Goal: Check status

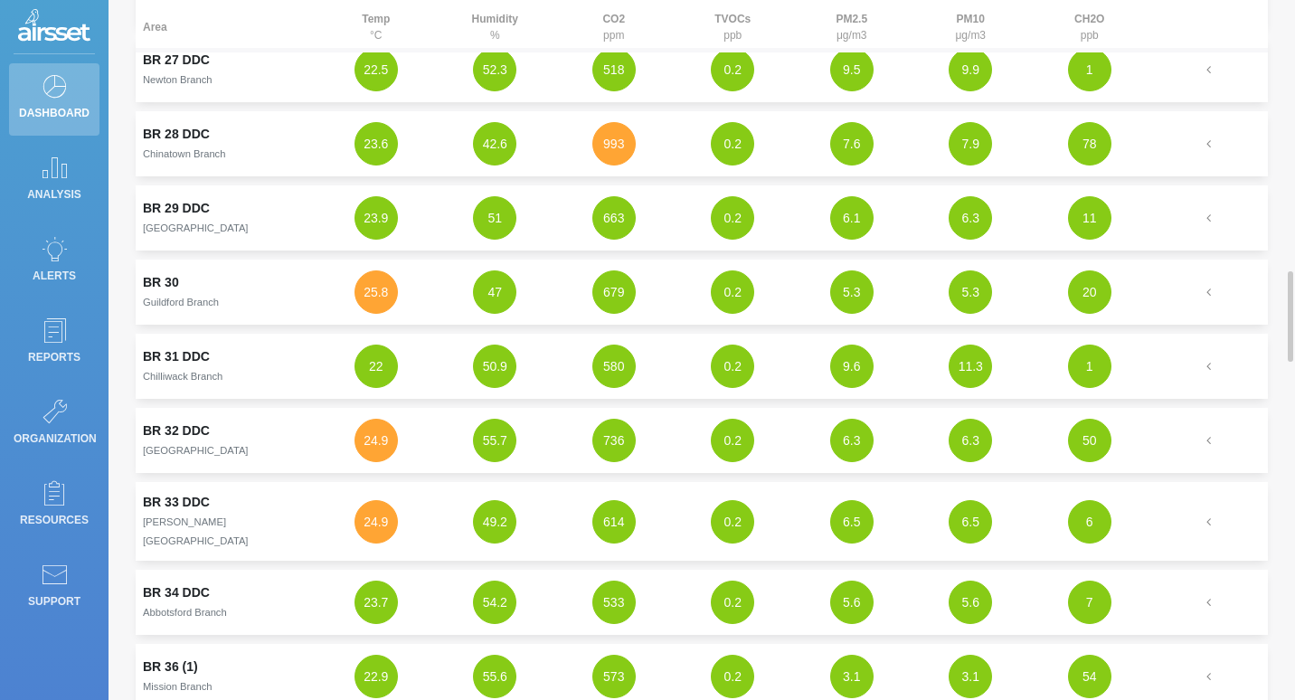
scroll to position [2171, 0]
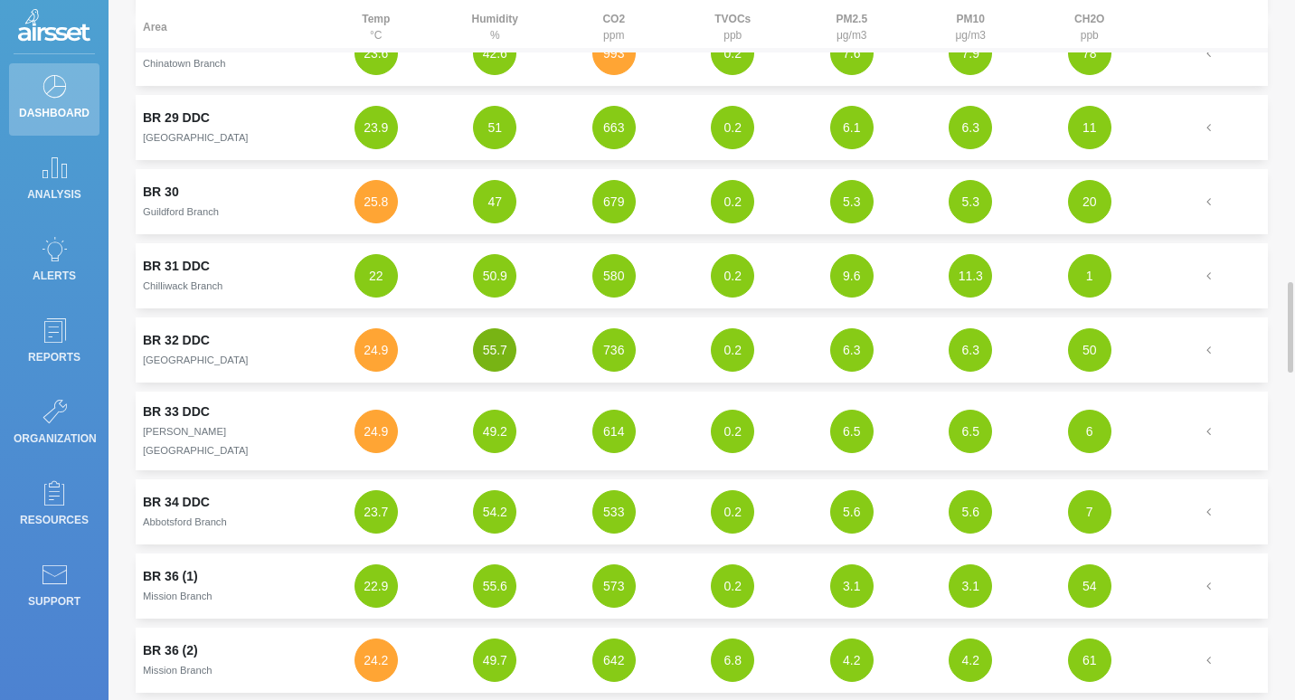
click at [498, 349] on button "55.7" at bounding box center [494, 349] width 43 height 43
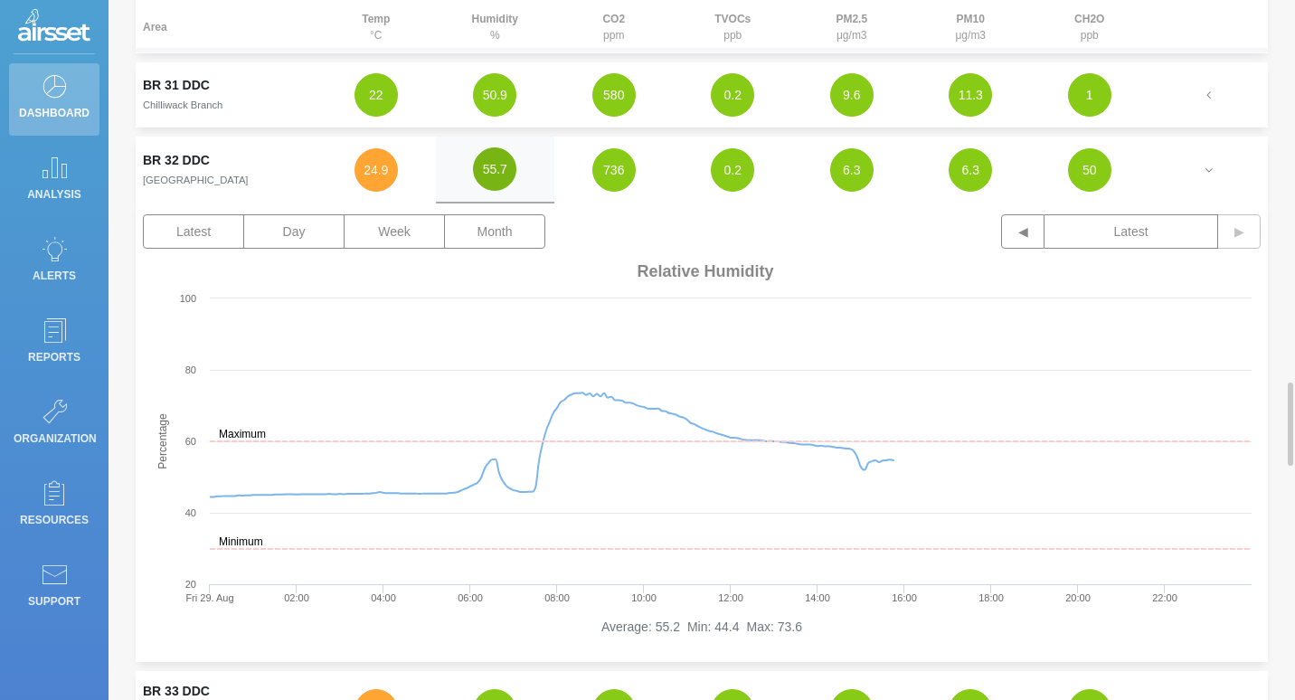
scroll to position [2442, 0]
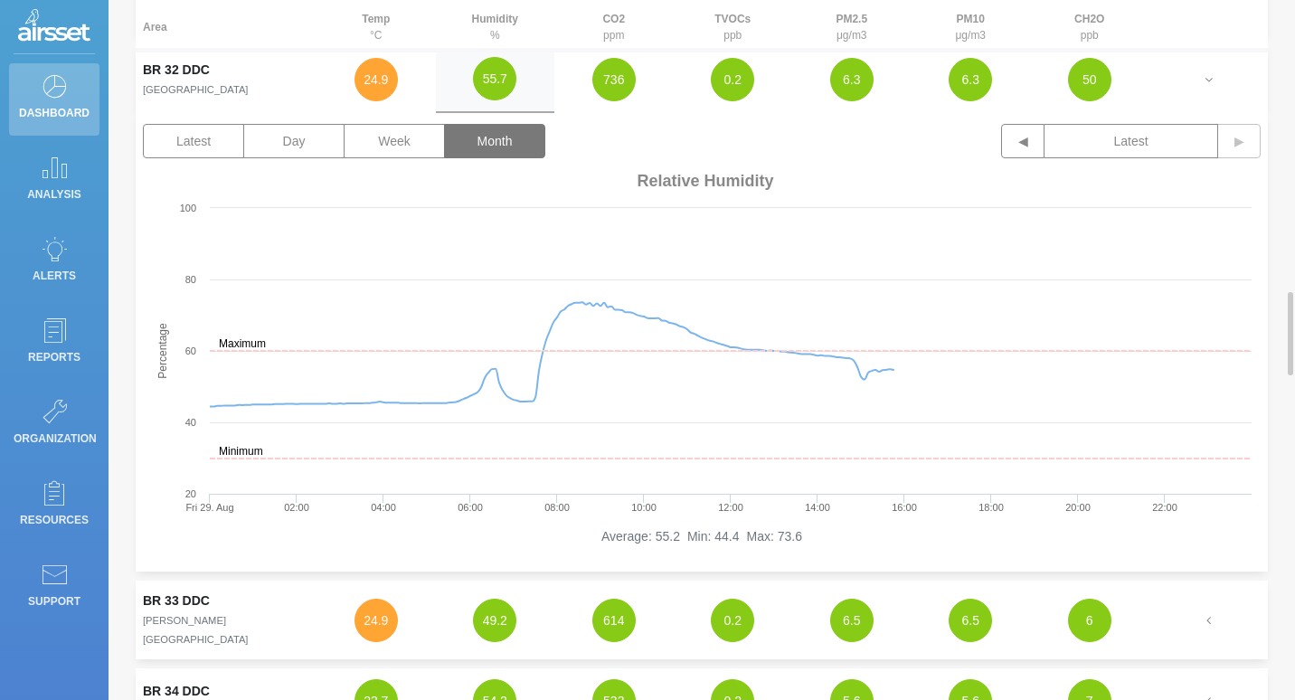
click at [478, 138] on button "Month" at bounding box center [494, 141] width 101 height 34
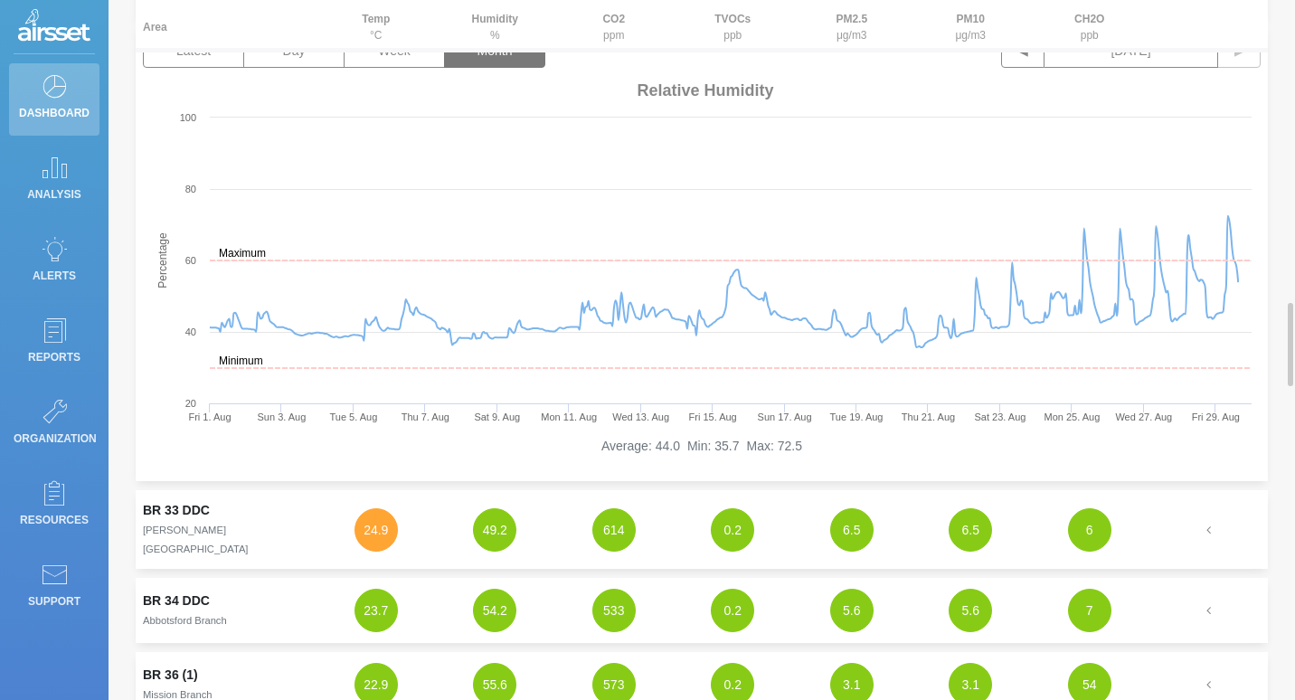
scroll to position [2623, 0]
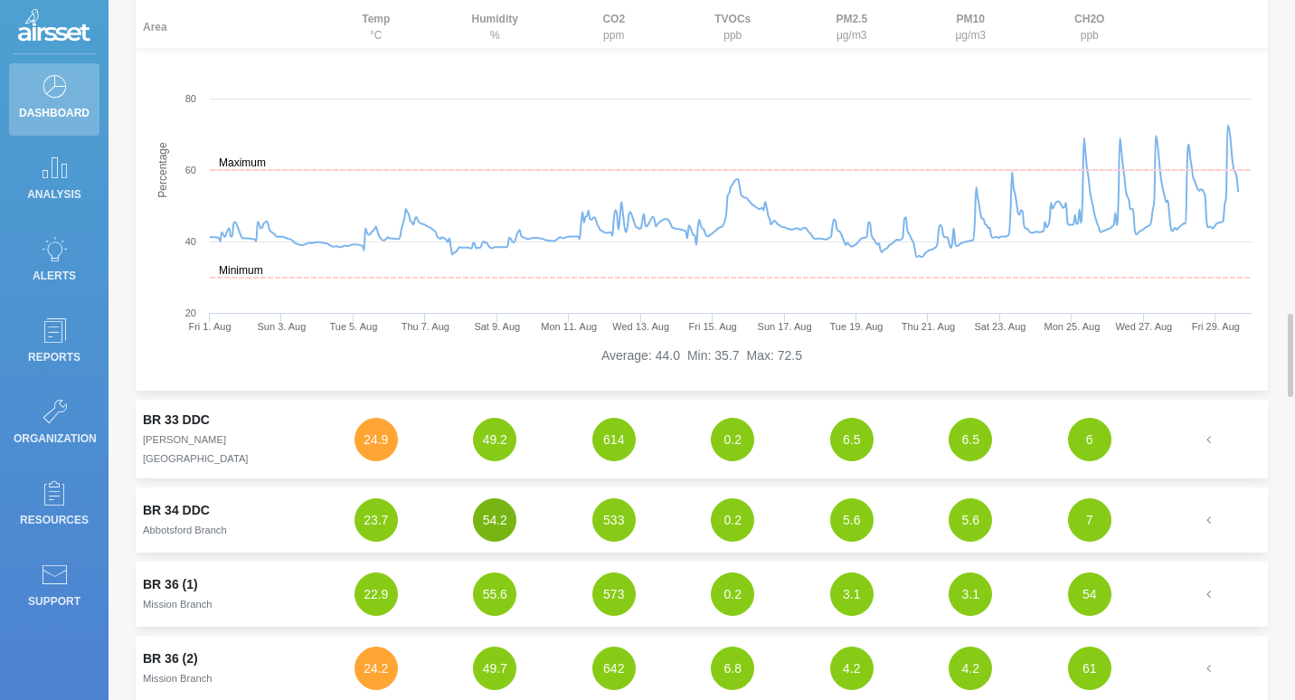
click at [500, 507] on button "54.2" at bounding box center [494, 519] width 43 height 43
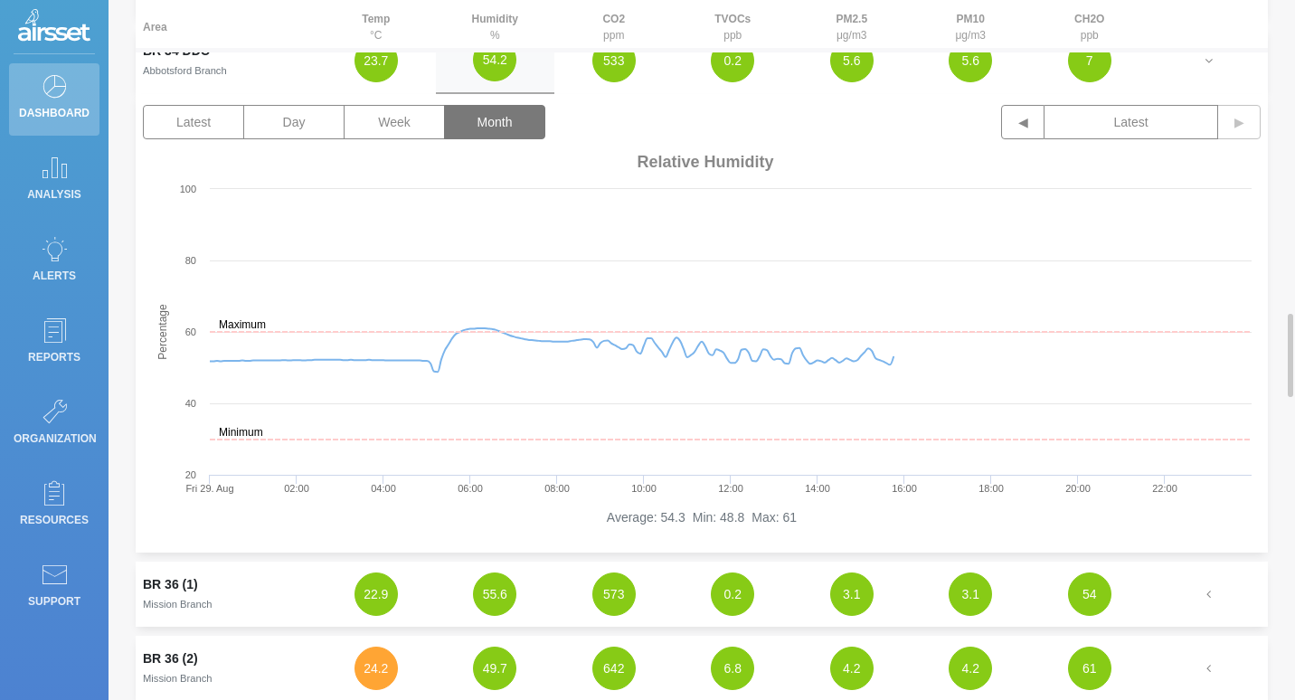
click at [493, 113] on button "Month" at bounding box center [494, 122] width 101 height 34
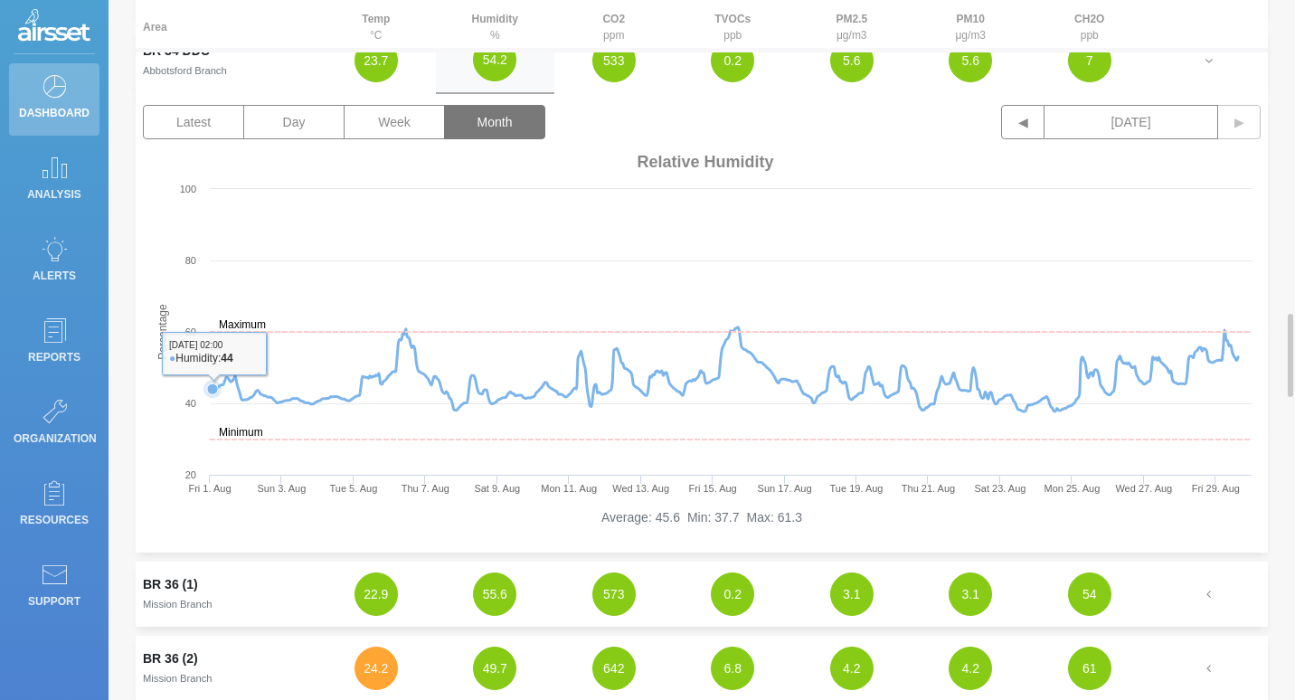
scroll to position [2442, 0]
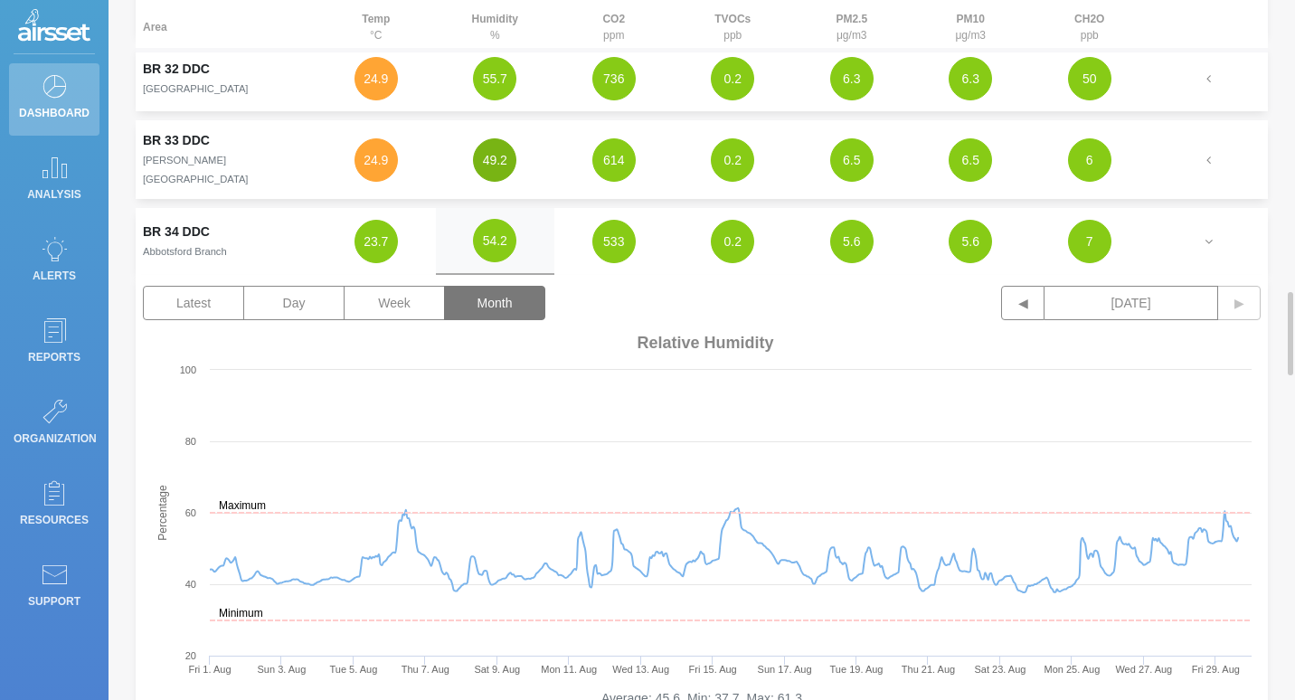
click at [488, 149] on button "49.2" at bounding box center [494, 159] width 43 height 43
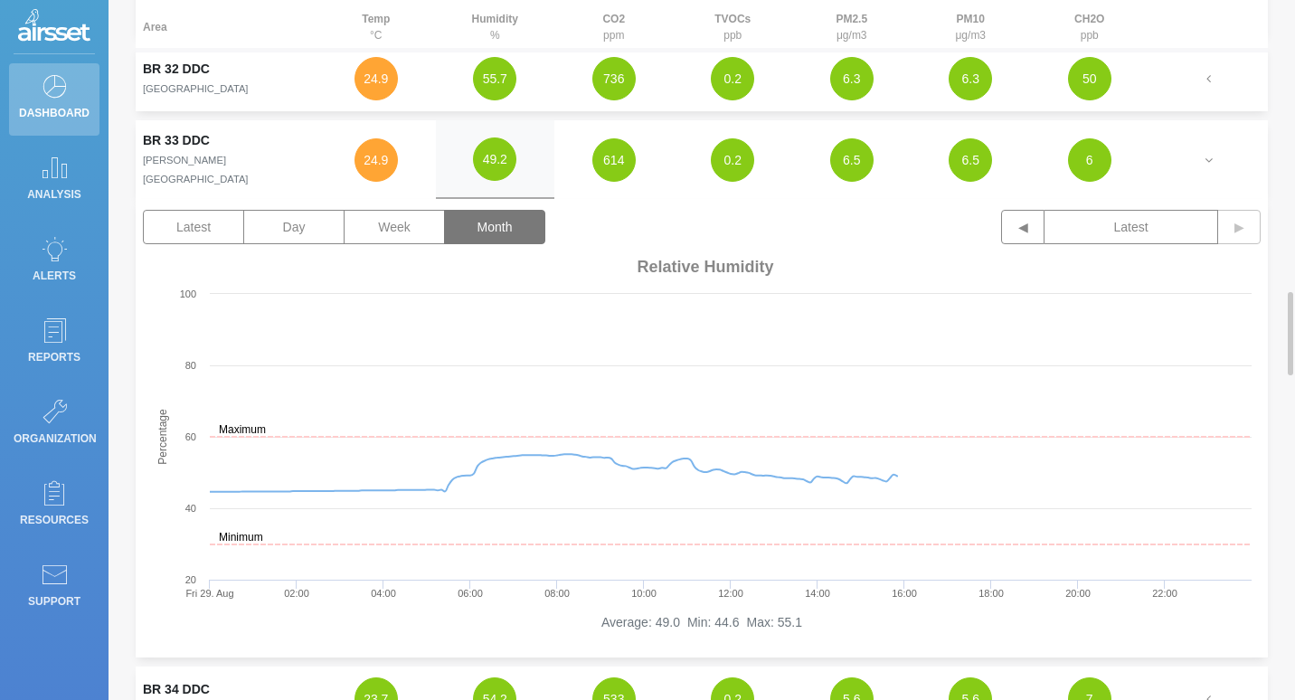
click at [492, 215] on button "Month" at bounding box center [494, 227] width 101 height 34
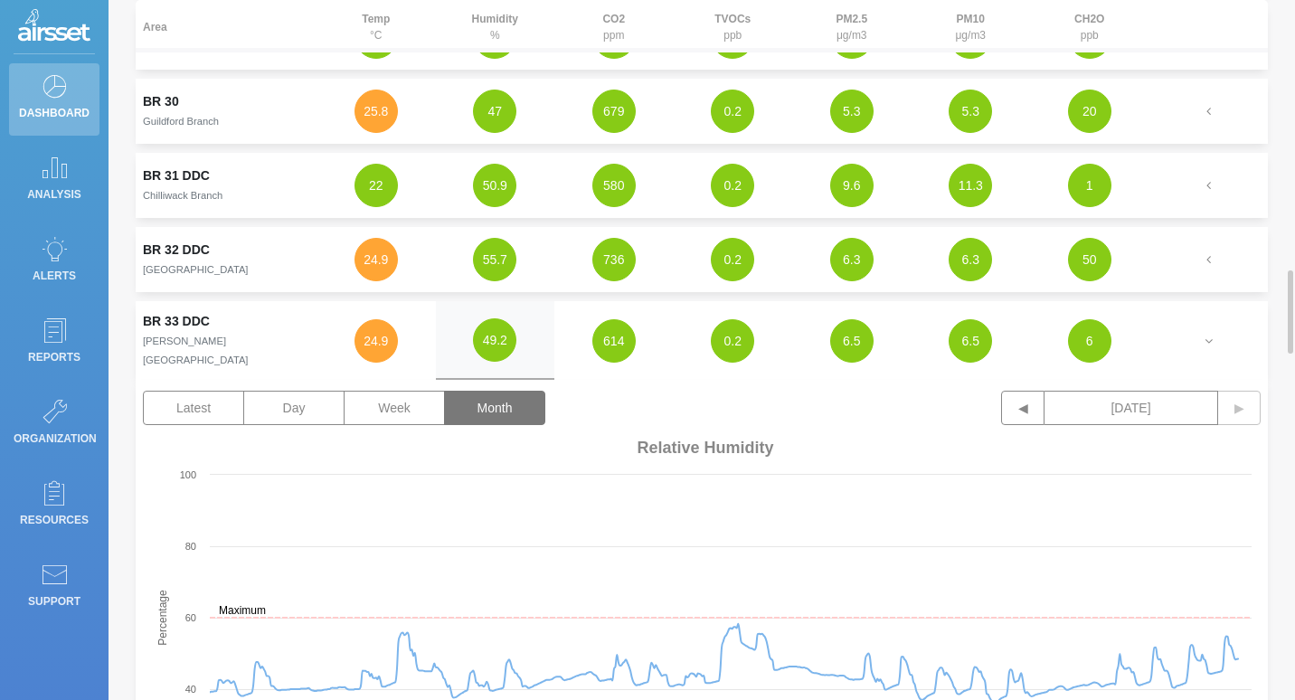
scroll to position [2171, 0]
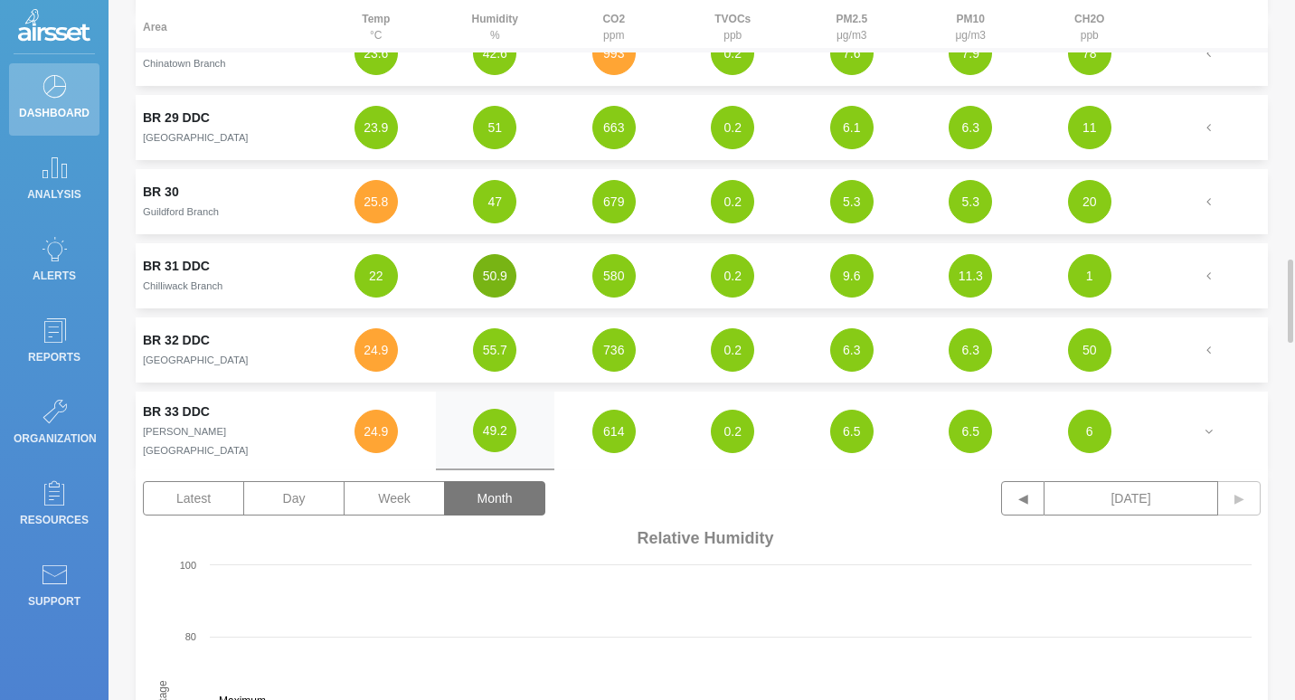
click at [499, 280] on button "50.9" at bounding box center [494, 275] width 43 height 43
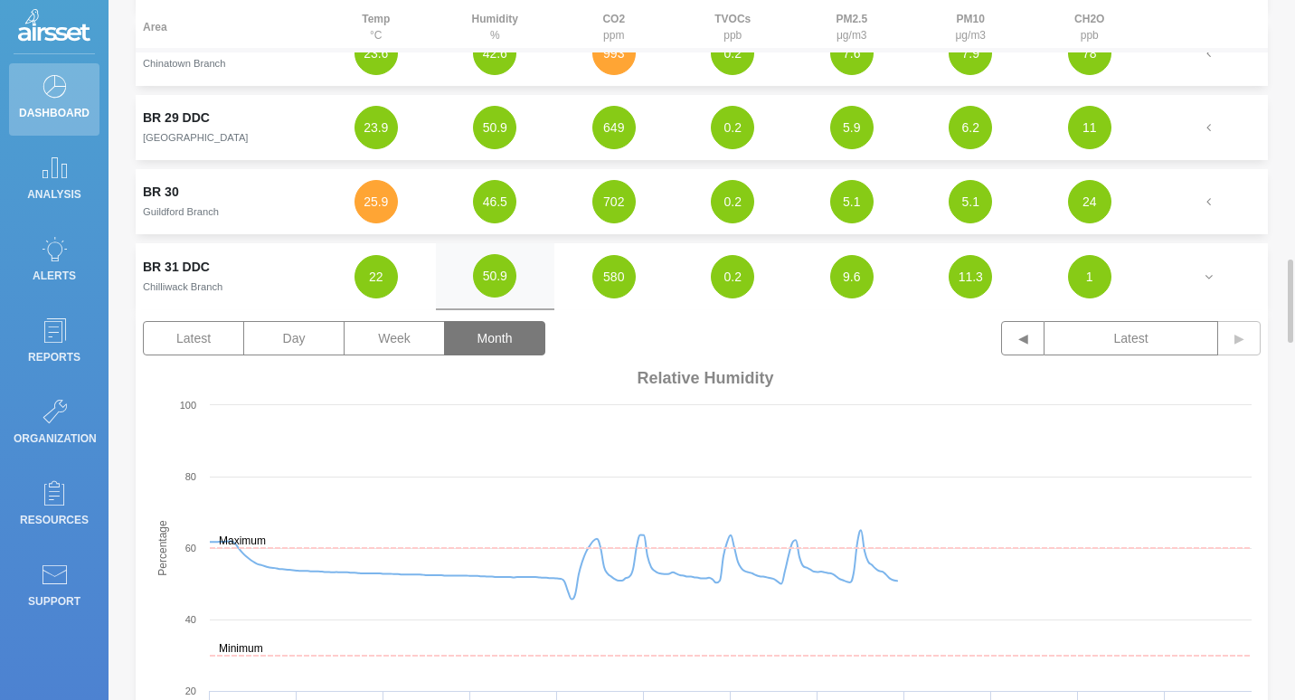
click at [510, 333] on button "Month" at bounding box center [494, 338] width 101 height 34
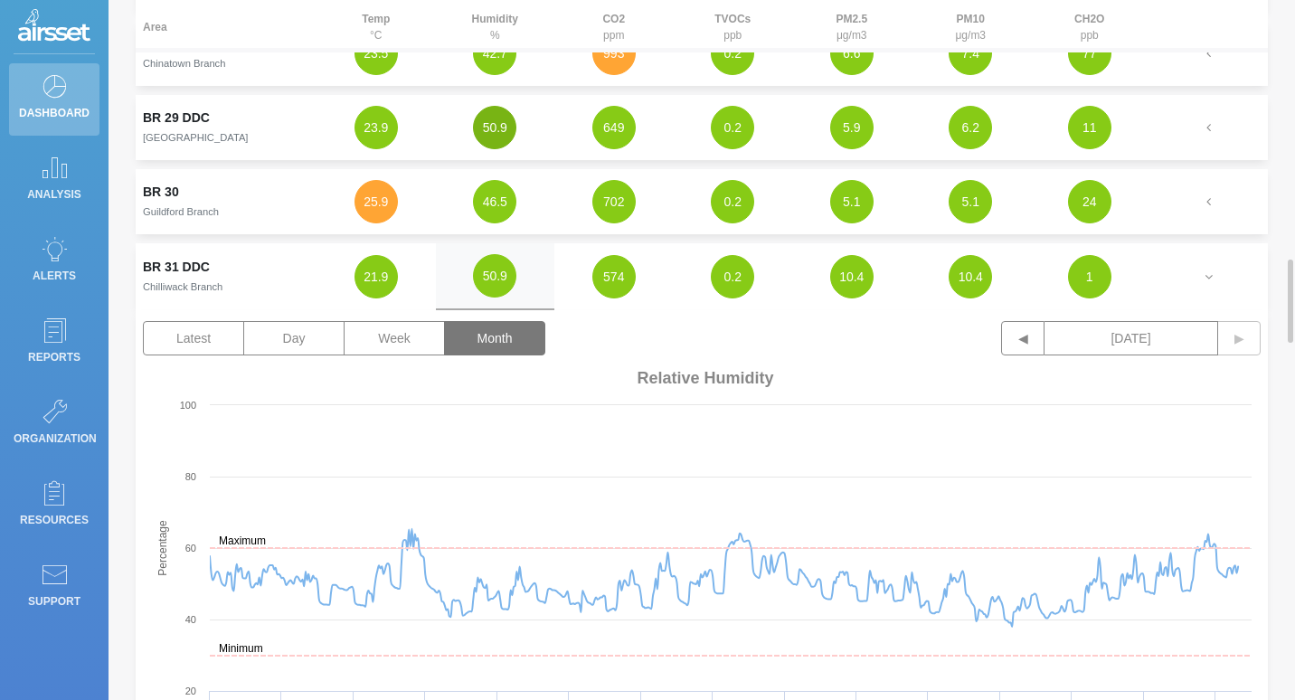
click at [503, 129] on button "50.9" at bounding box center [494, 127] width 43 height 43
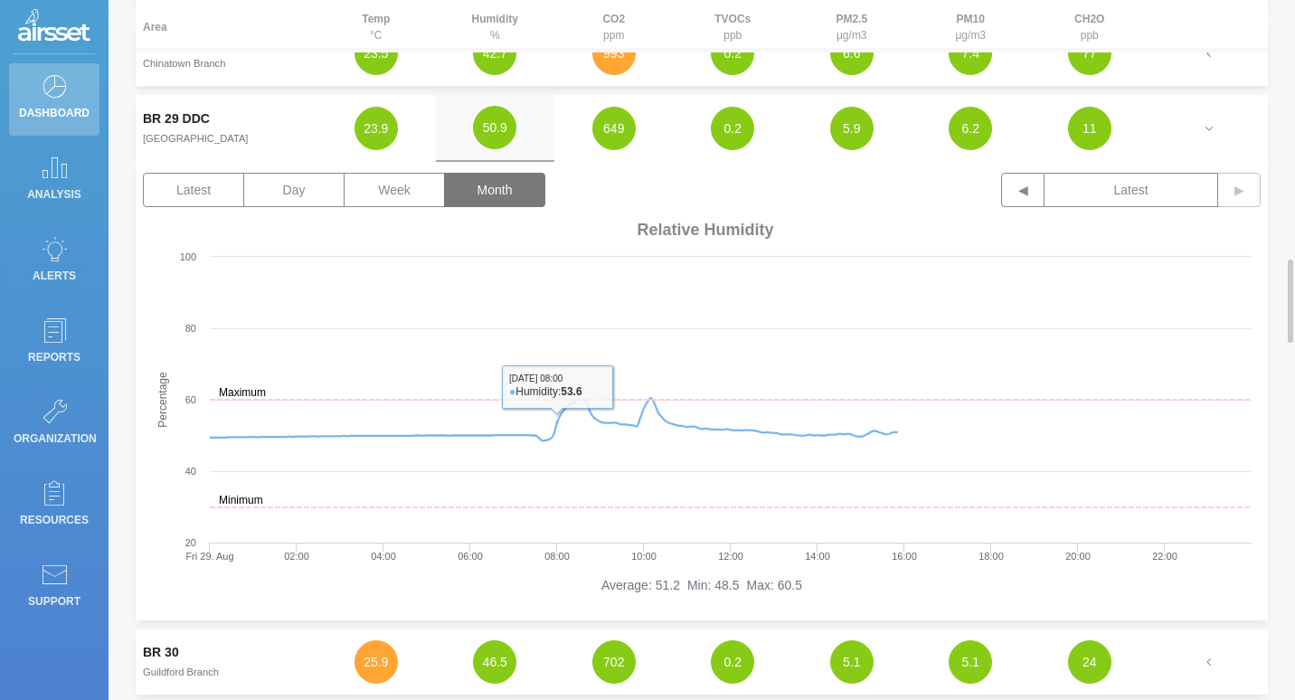
click at [509, 200] on button "Month" at bounding box center [494, 190] width 101 height 34
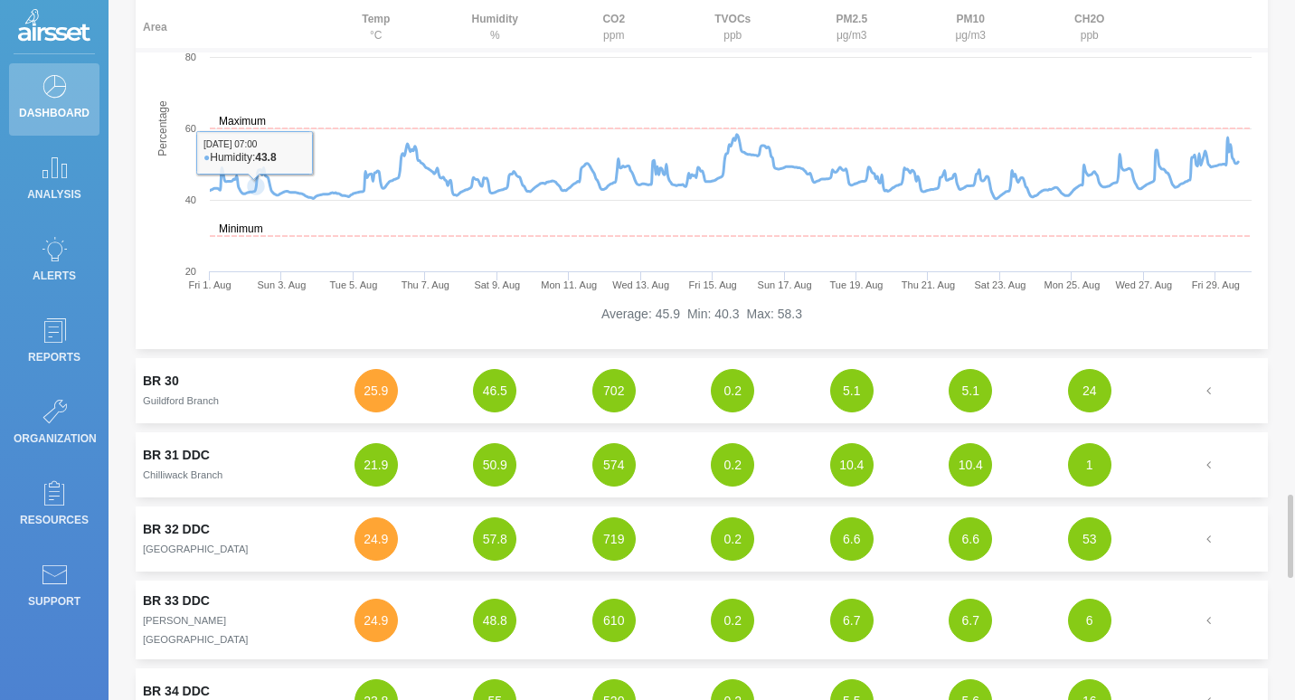
scroll to position [2714, 0]
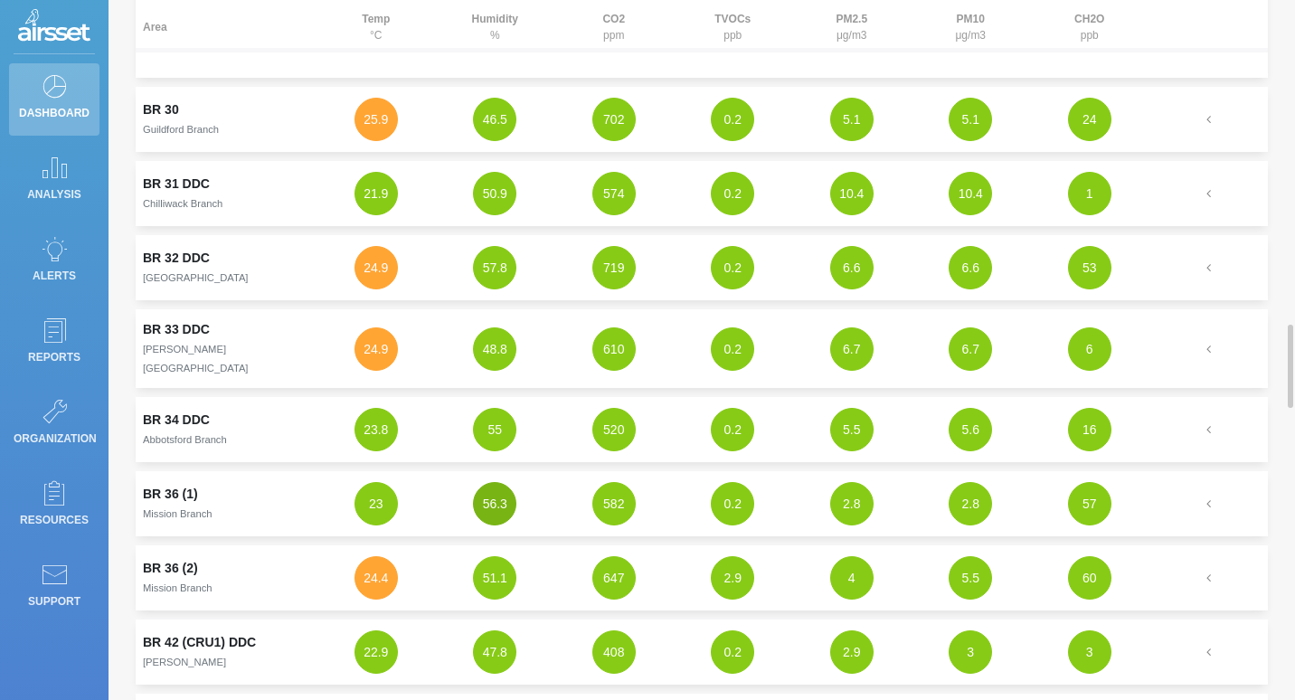
click at [499, 497] on button "56.3" at bounding box center [494, 503] width 43 height 43
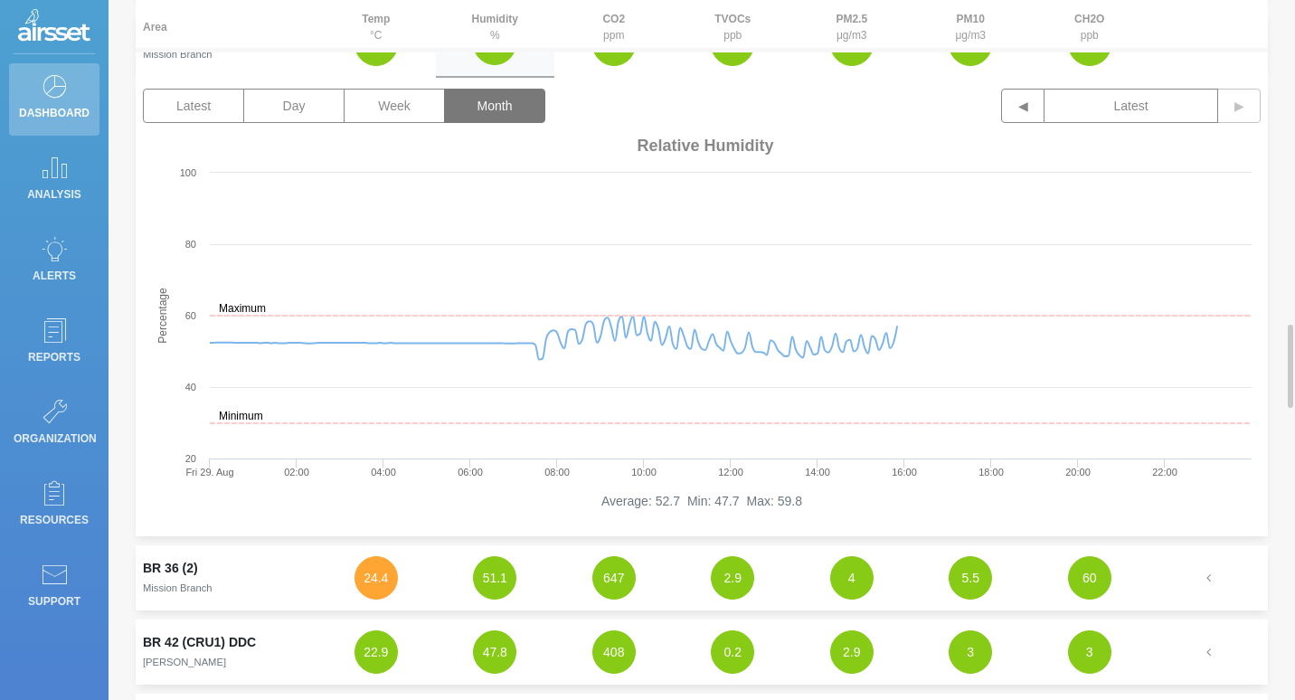
click at [472, 100] on button "Month" at bounding box center [494, 106] width 101 height 34
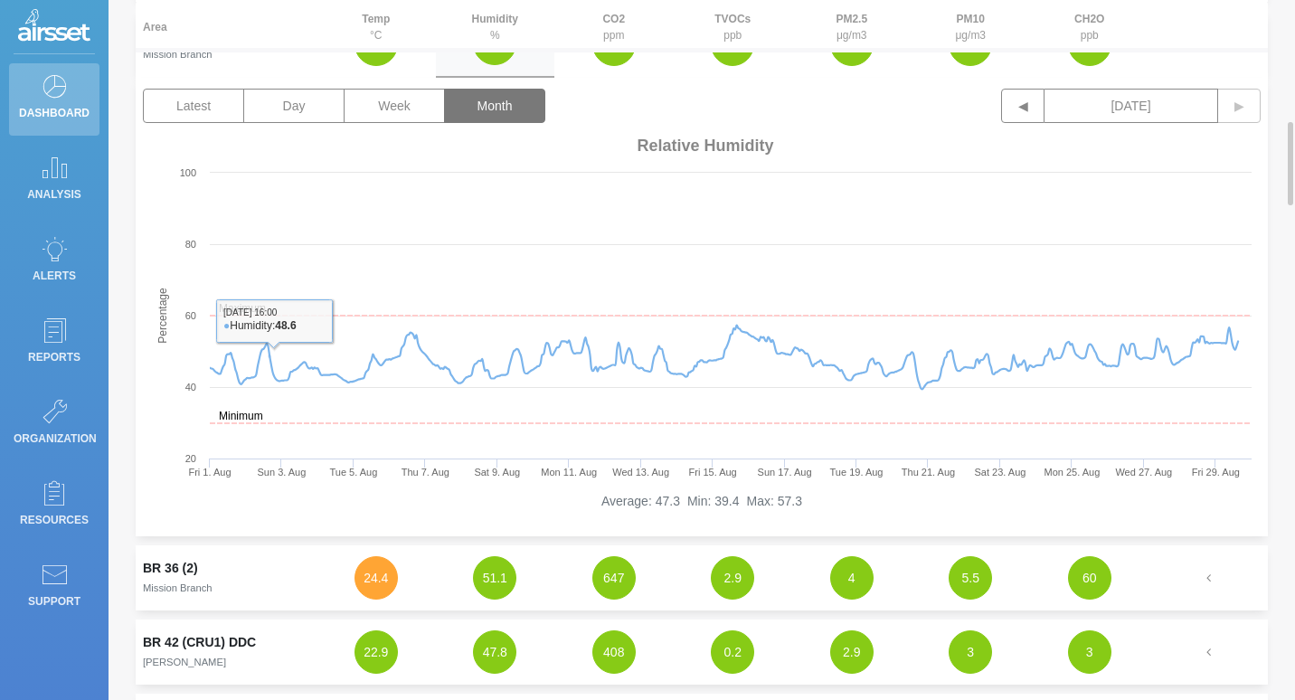
scroll to position [2533, 0]
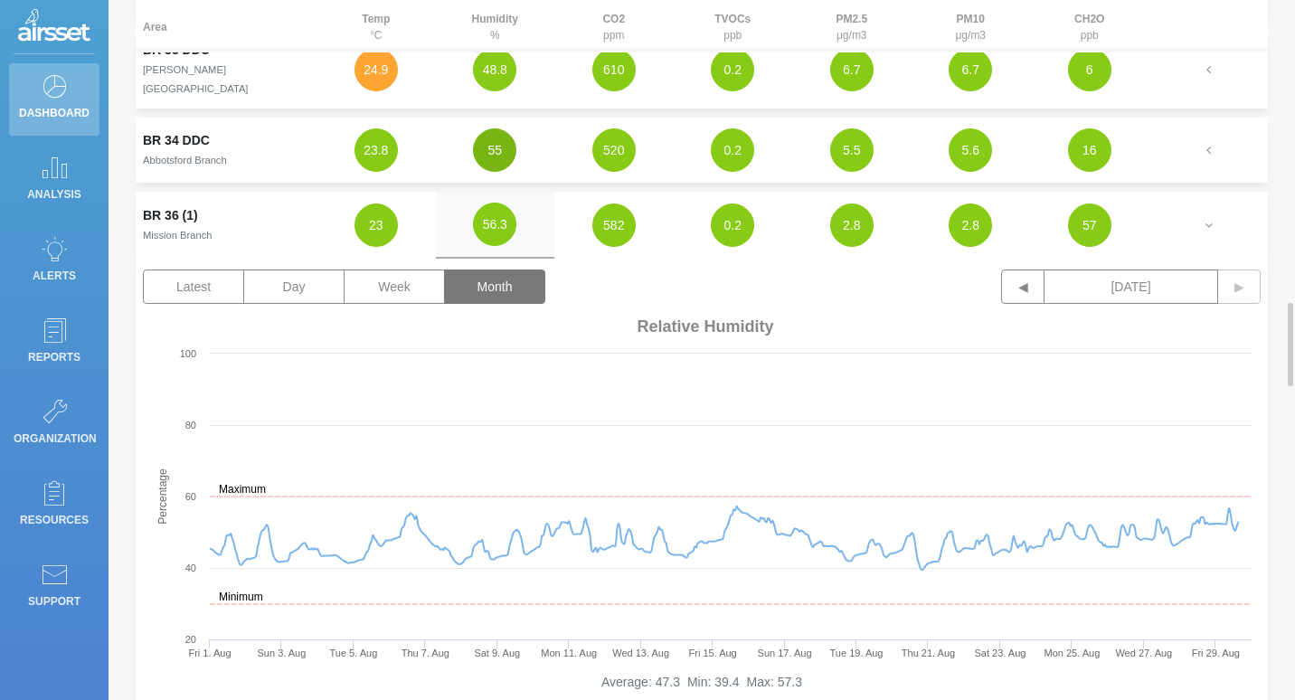
click at [491, 129] on button "55" at bounding box center [494, 149] width 43 height 43
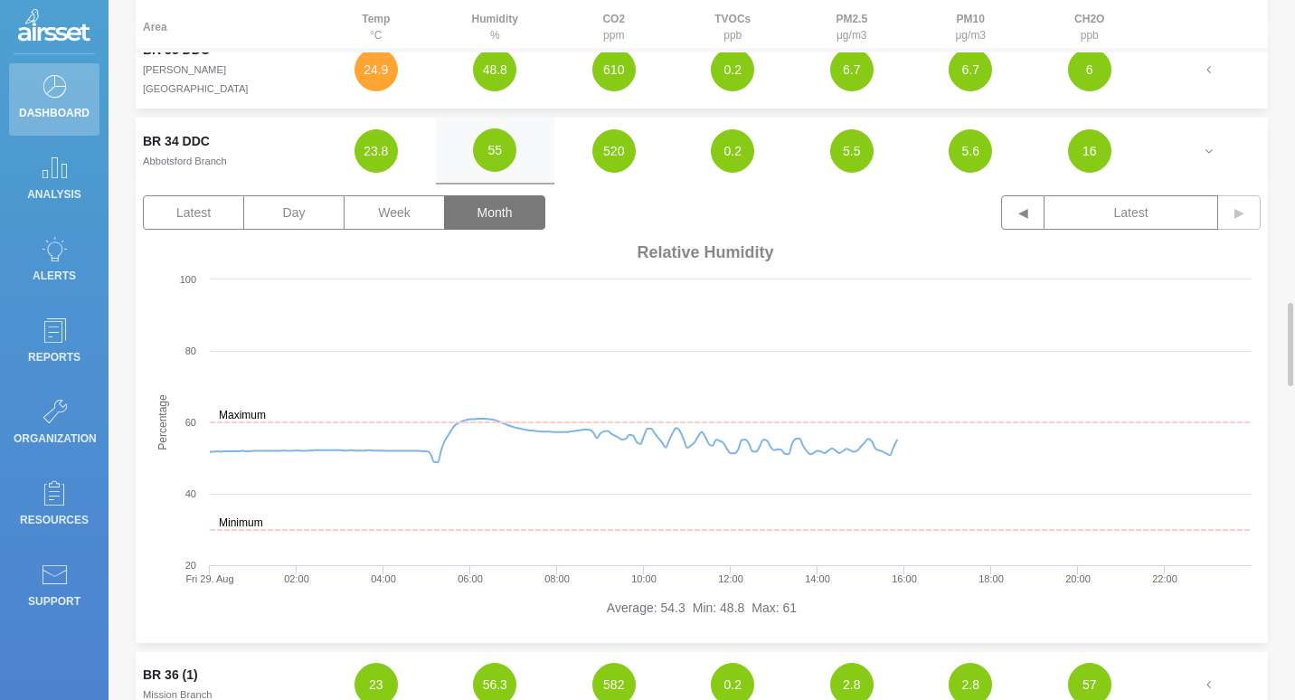
click at [492, 195] on button "Month" at bounding box center [494, 212] width 101 height 34
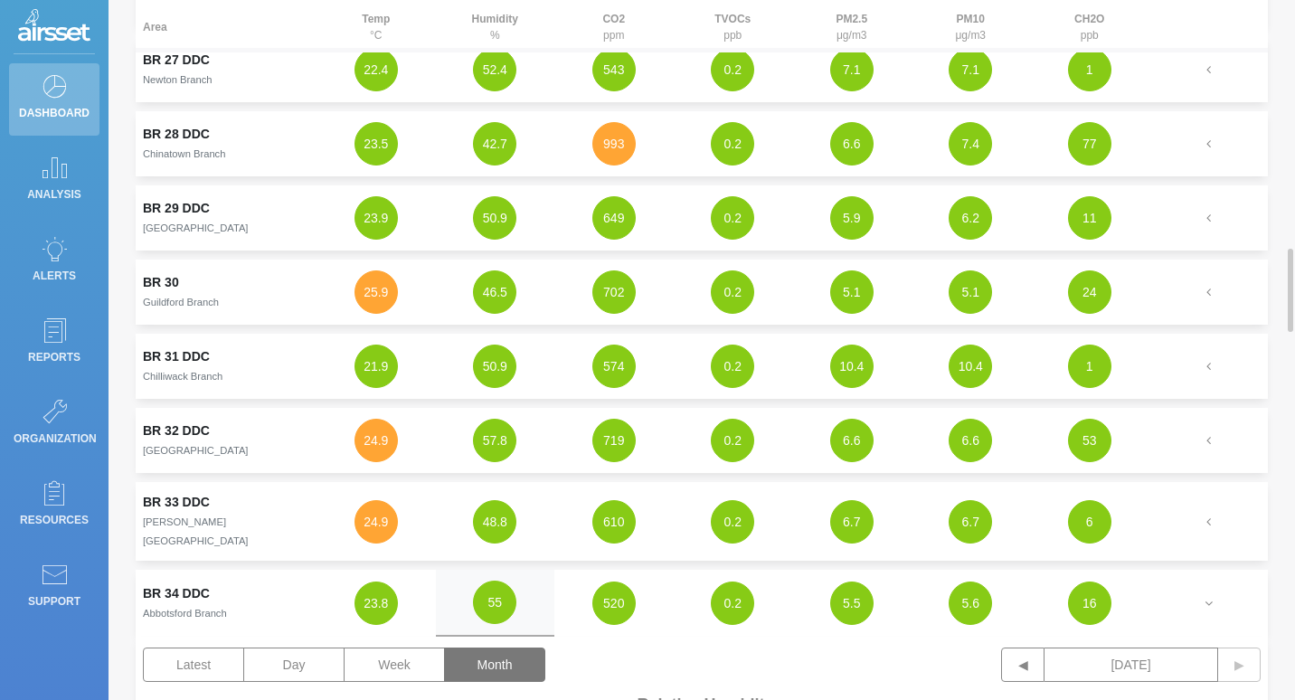
scroll to position [1990, 0]
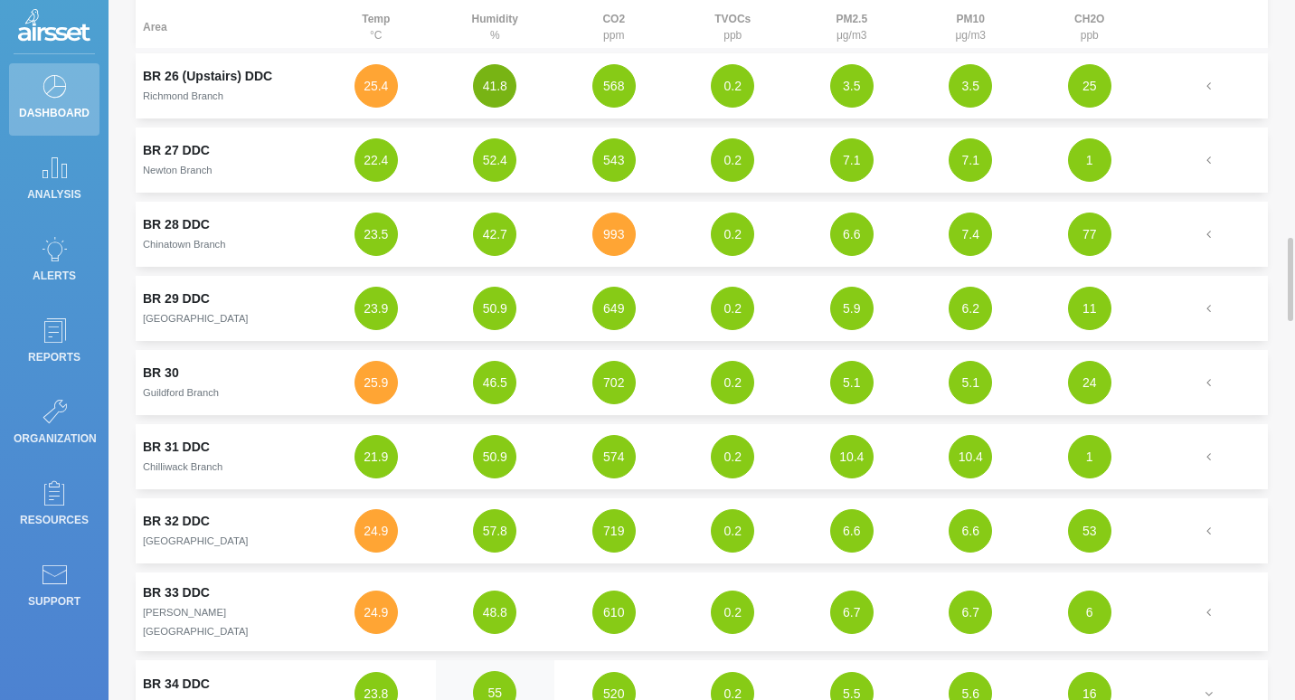
click at [498, 87] on button "41.8" at bounding box center [494, 85] width 43 height 43
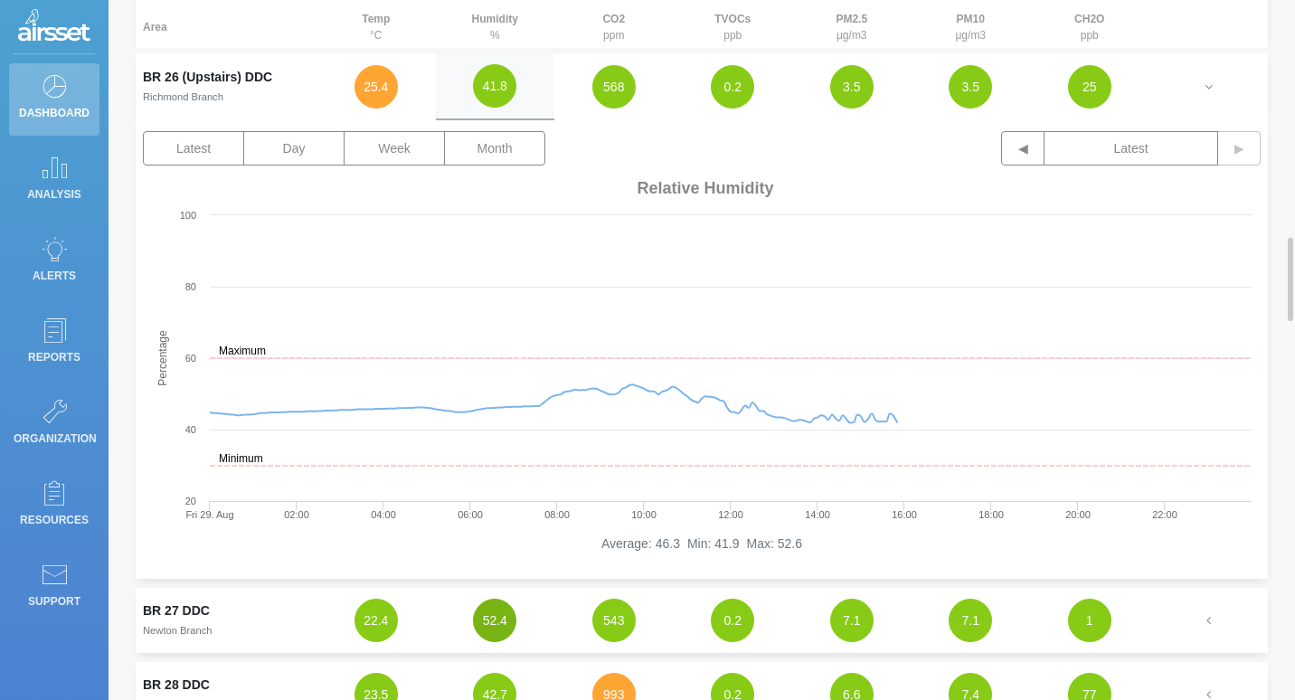
click at [498, 617] on button "52.4" at bounding box center [494, 620] width 43 height 43
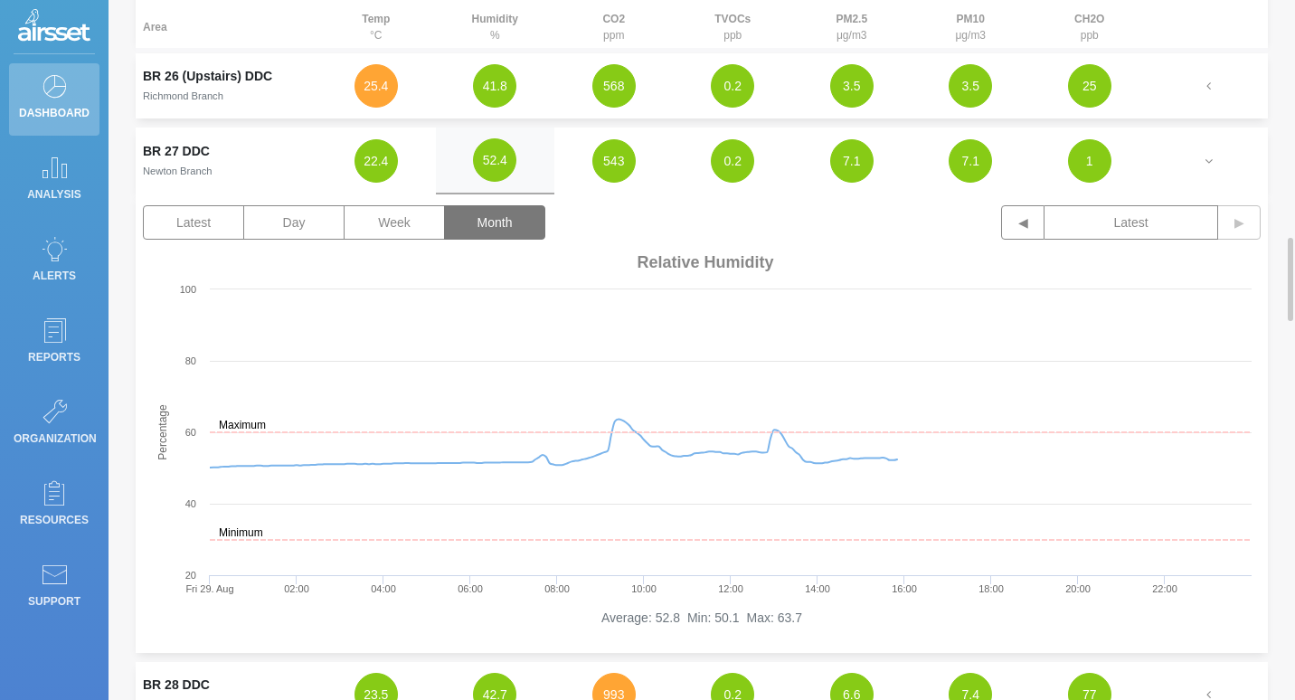
click at [479, 223] on button "Month" at bounding box center [494, 222] width 101 height 34
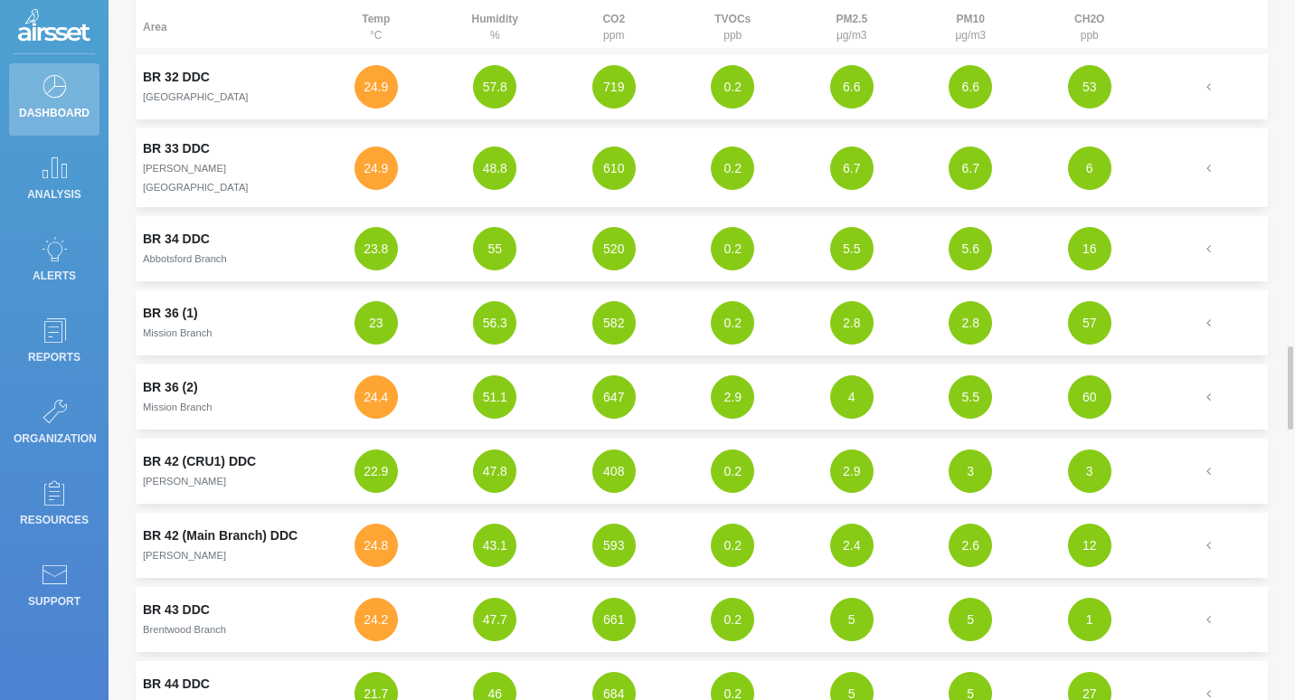
scroll to position [2985, 0]
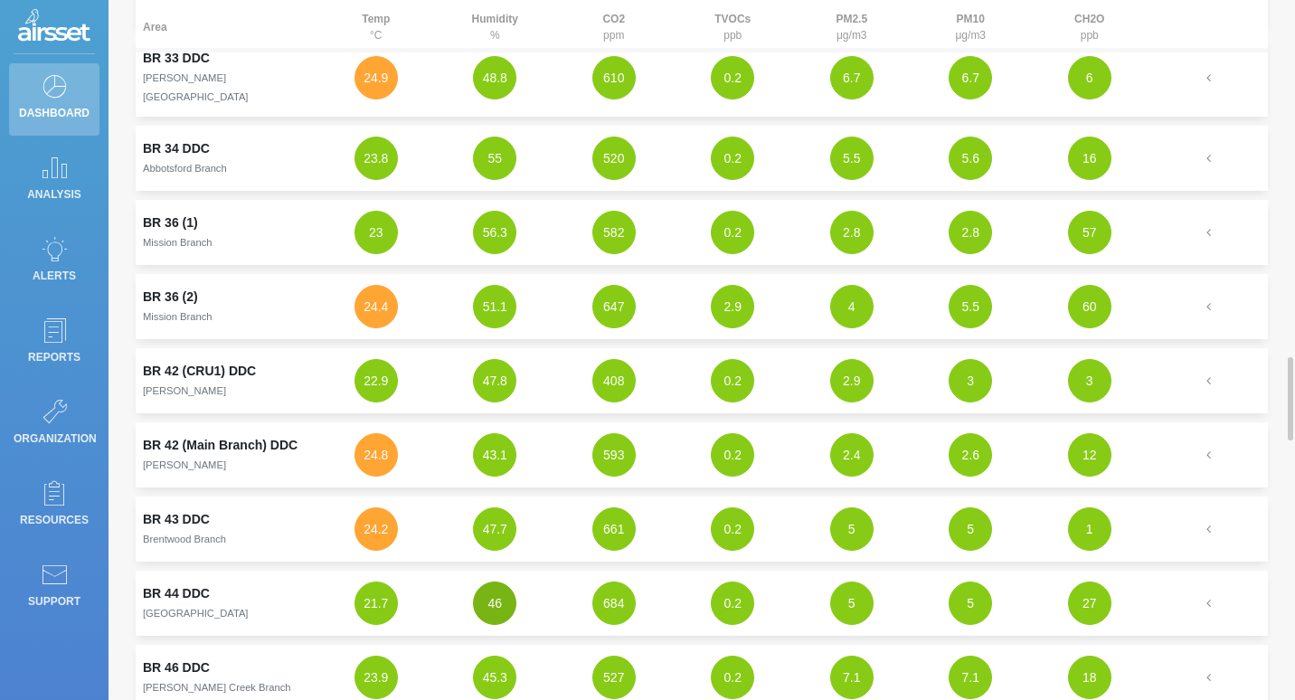
click at [497, 594] on button "46" at bounding box center [494, 603] width 43 height 43
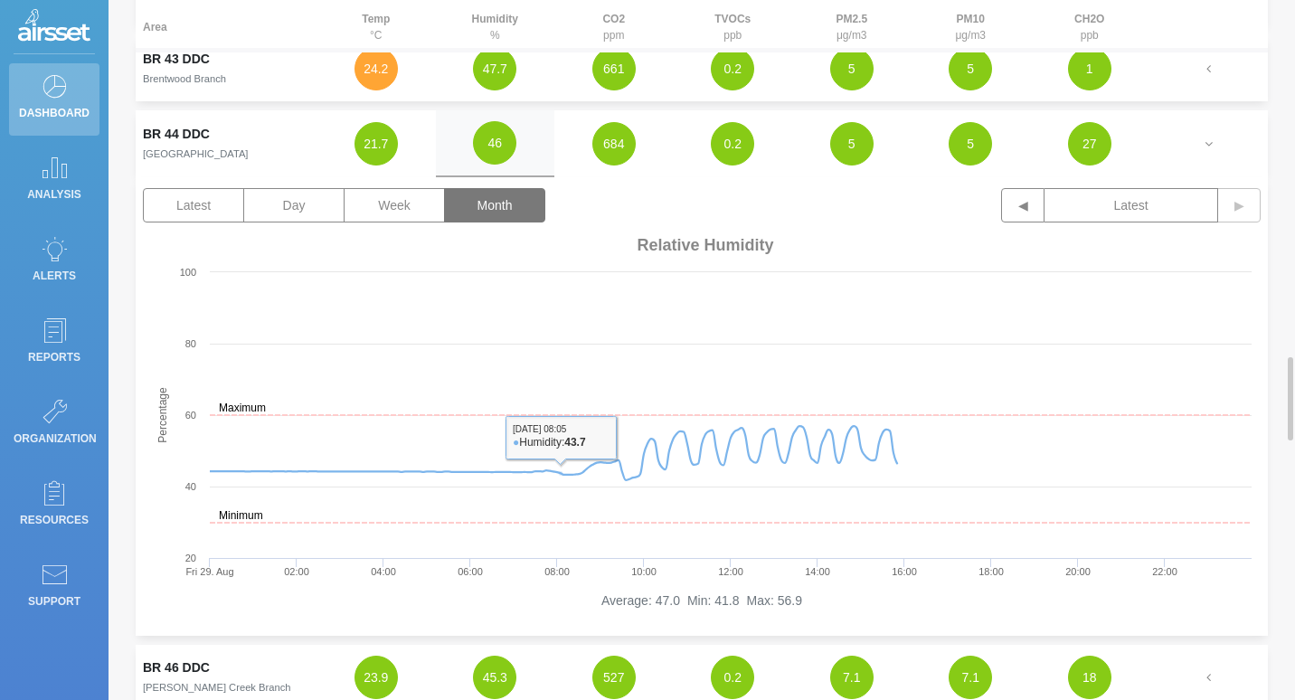
click at [506, 196] on button "Month" at bounding box center [494, 205] width 101 height 34
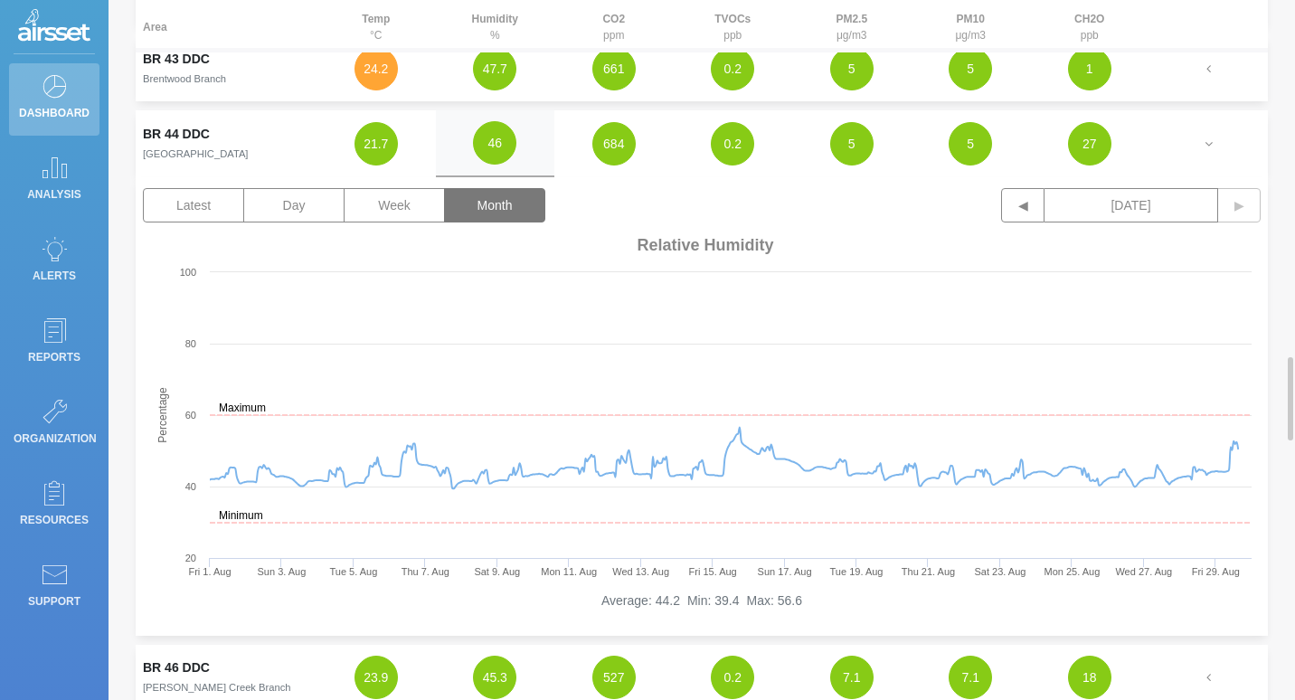
click at [422, 677] on td "23.9" at bounding box center [376, 677] width 119 height 65
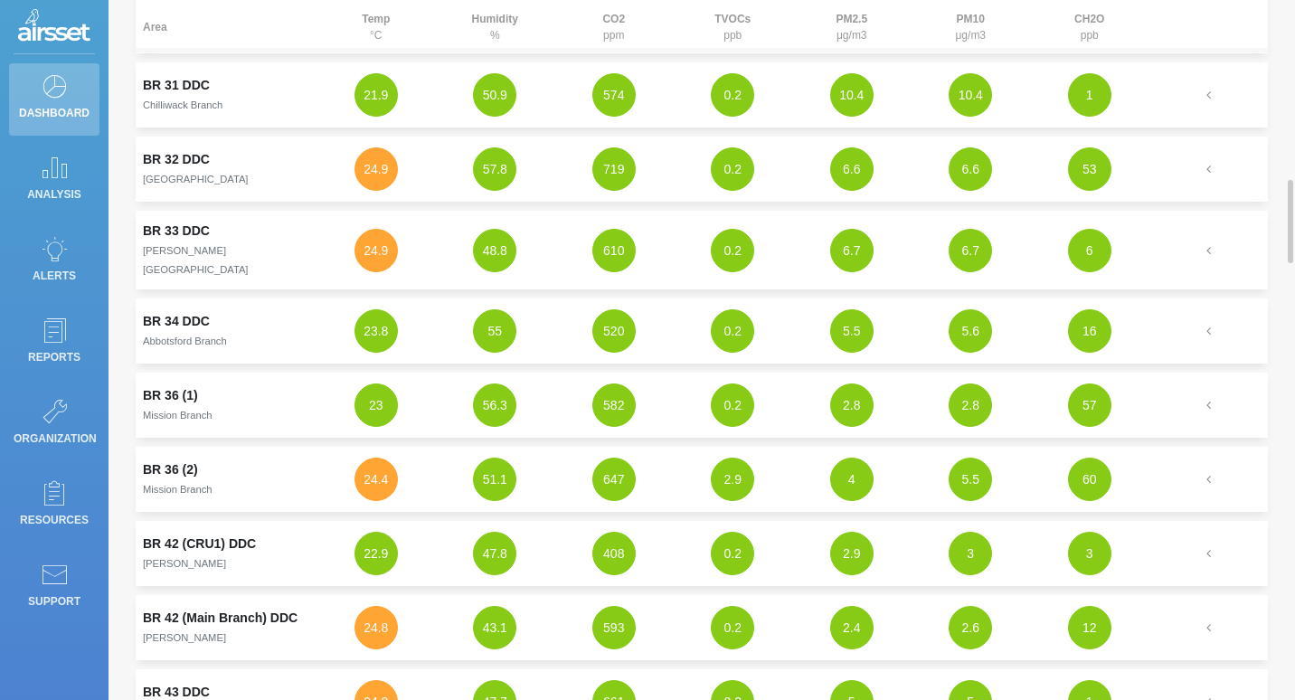
scroll to position [2080, 0]
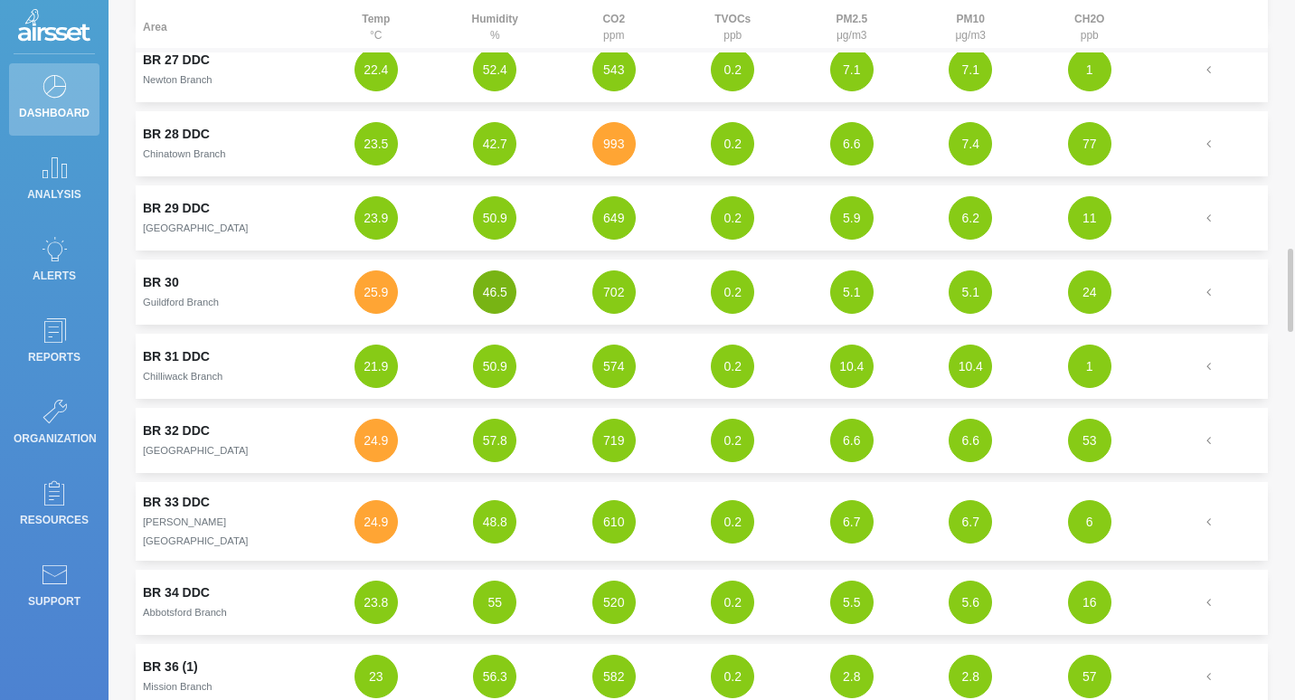
click at [489, 299] on button "46.5" at bounding box center [494, 291] width 43 height 43
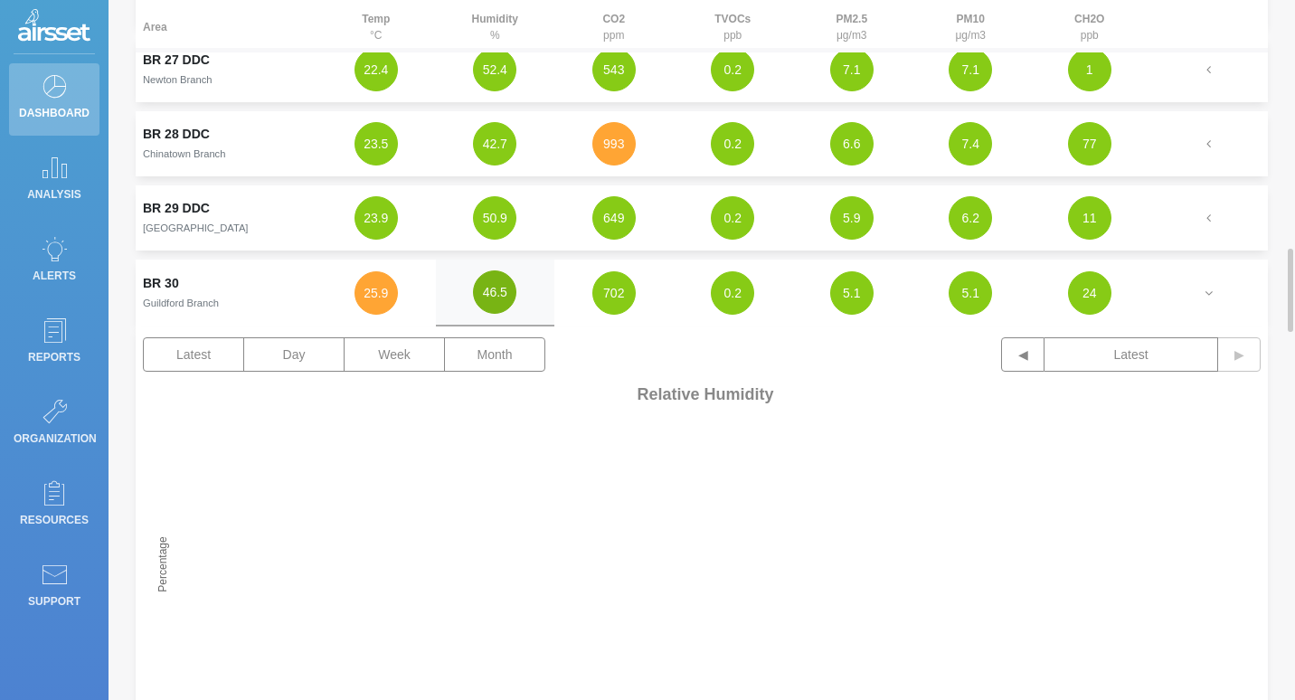
scroll to position [2261, 0]
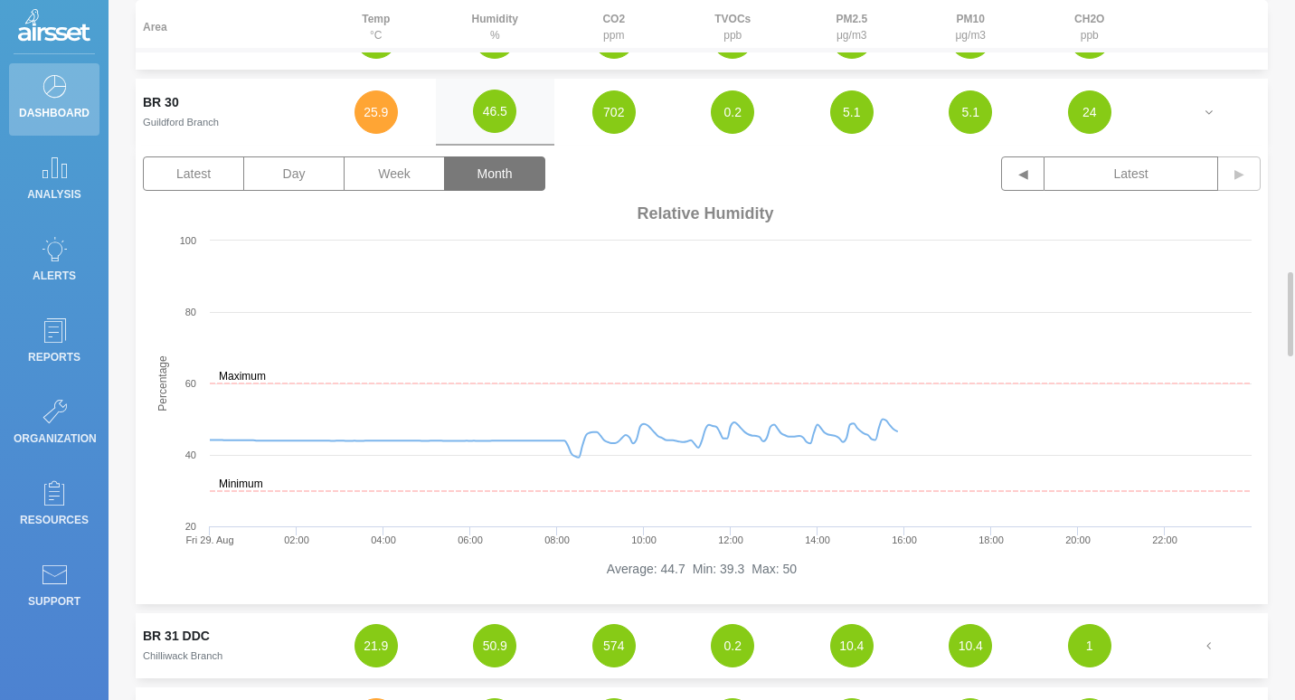
click at [494, 179] on button "Month" at bounding box center [494, 173] width 101 height 34
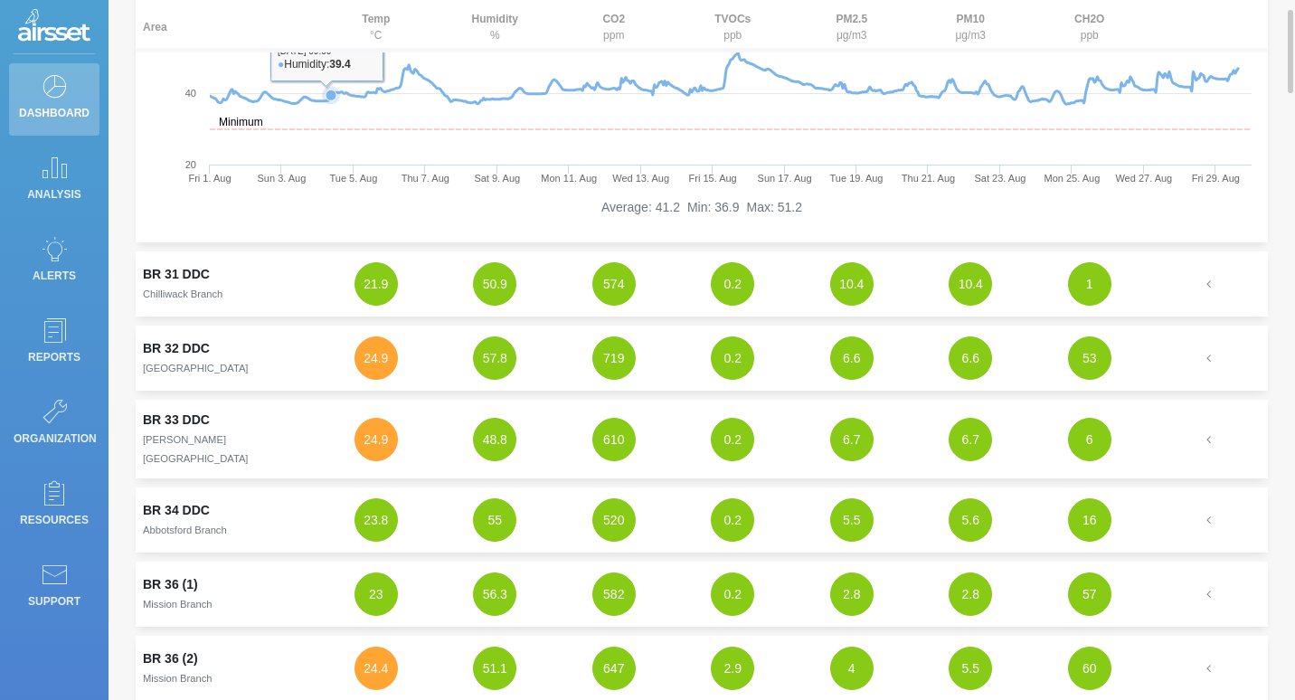
scroll to position [2714, 0]
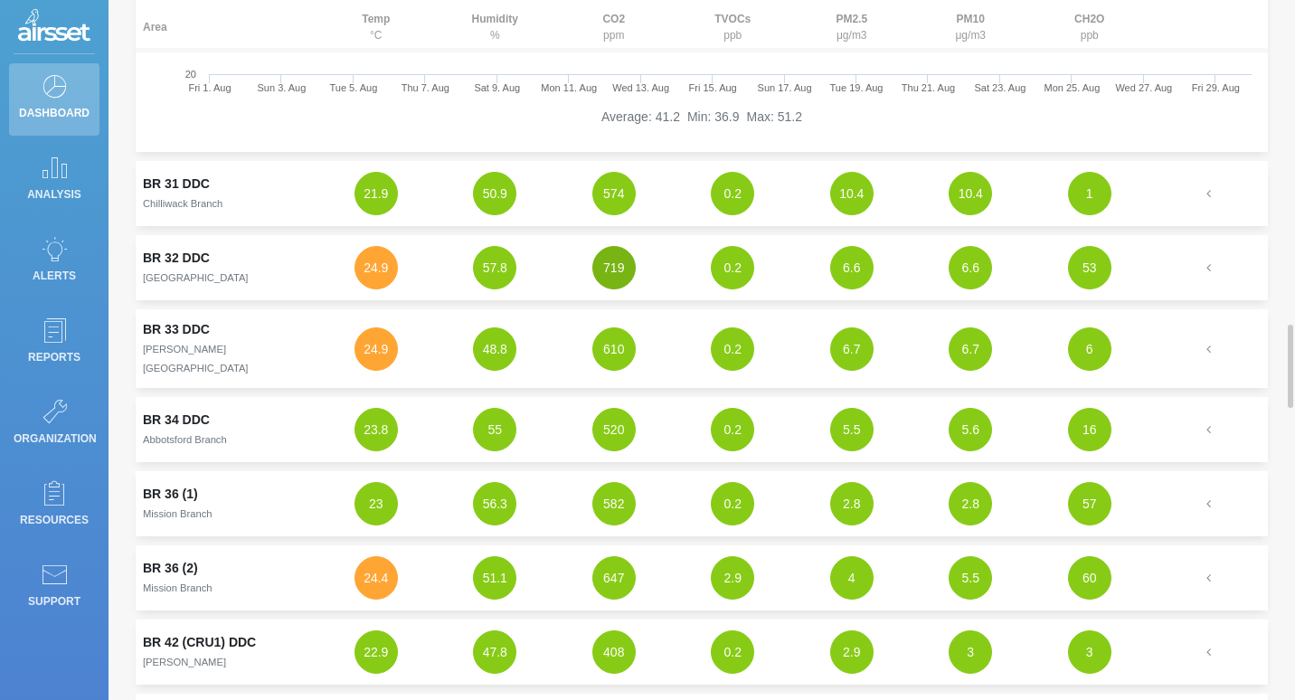
click at [608, 266] on button "719" at bounding box center [613, 267] width 43 height 43
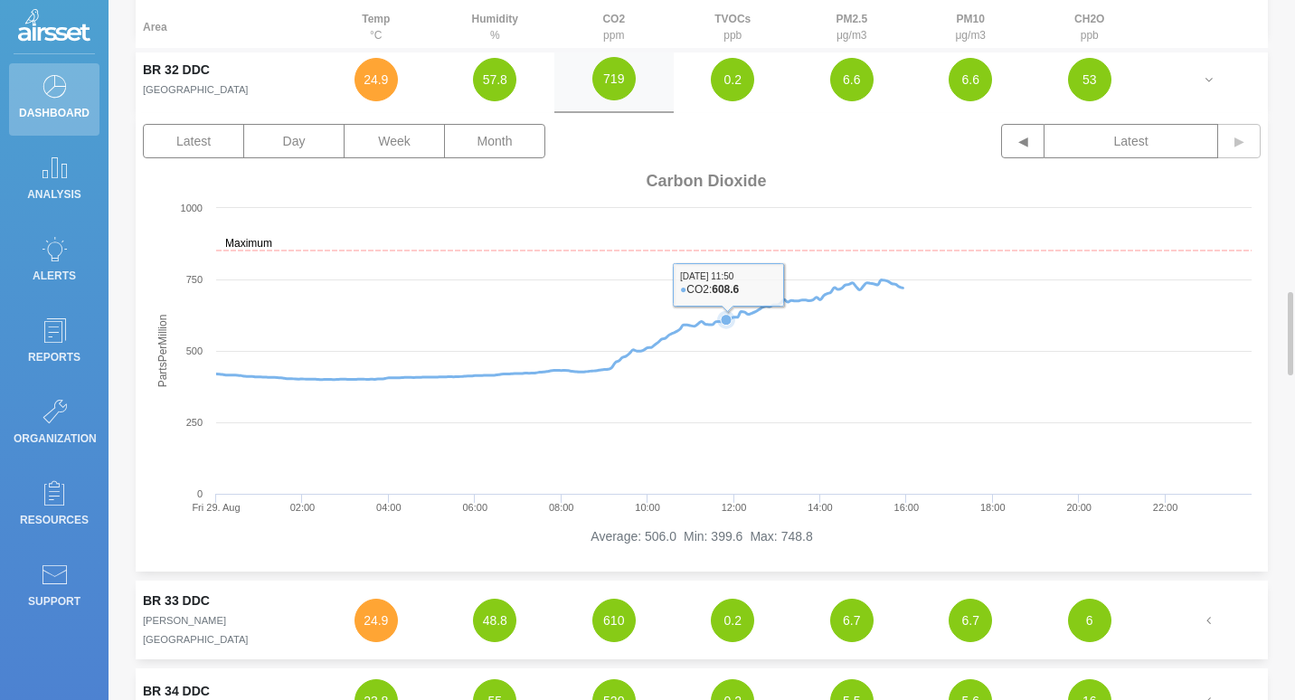
scroll to position [2352, 0]
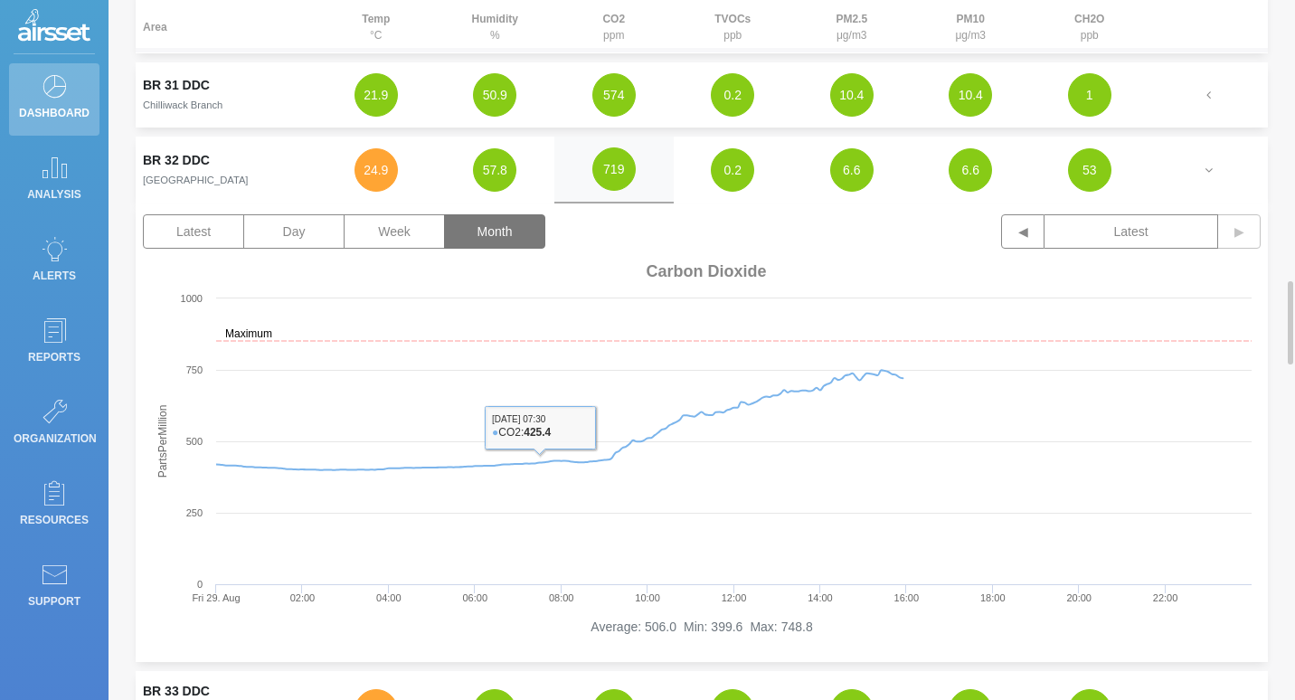
click at [490, 235] on button "Month" at bounding box center [494, 231] width 101 height 34
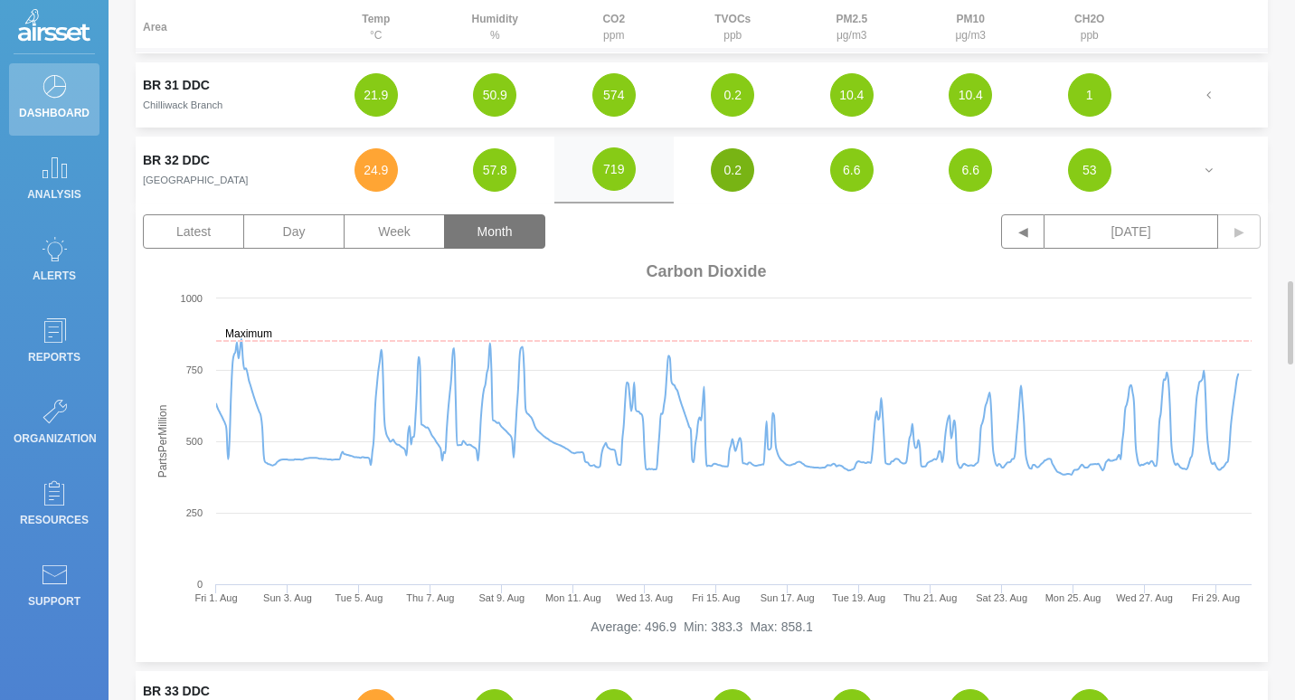
click at [726, 177] on button "0.2" at bounding box center [732, 169] width 43 height 43
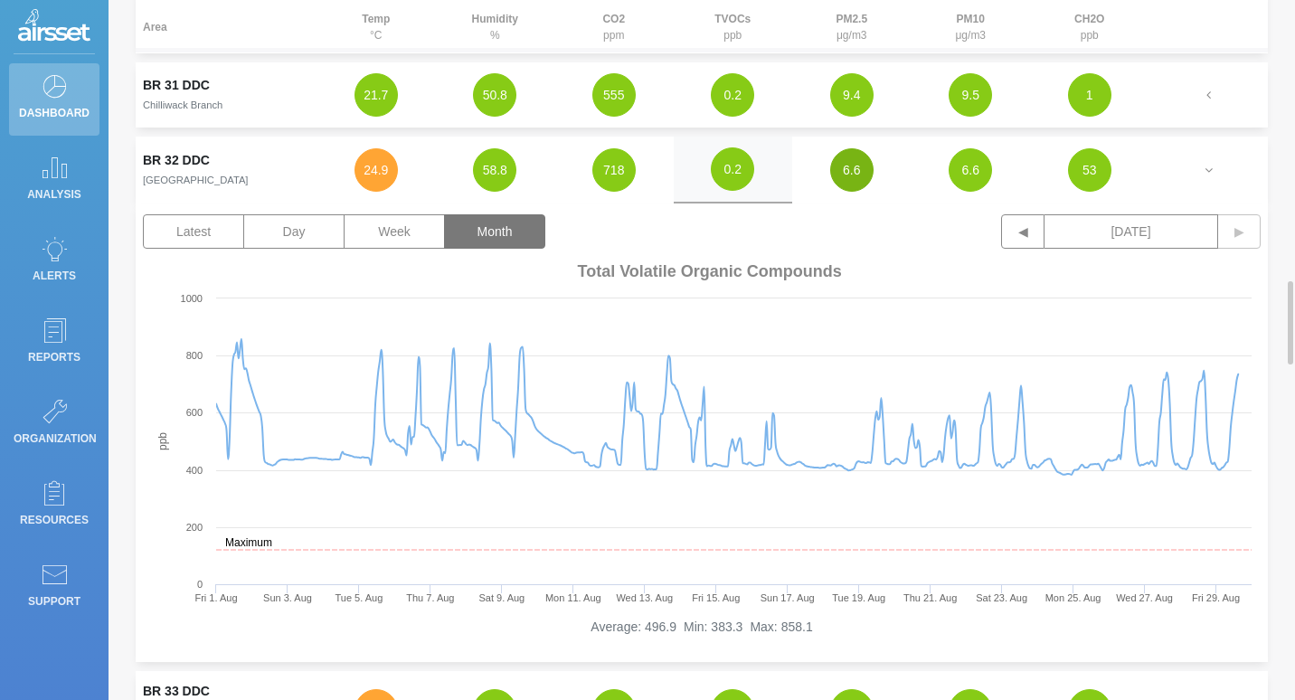
click at [867, 169] on button "6.6" at bounding box center [851, 169] width 43 height 43
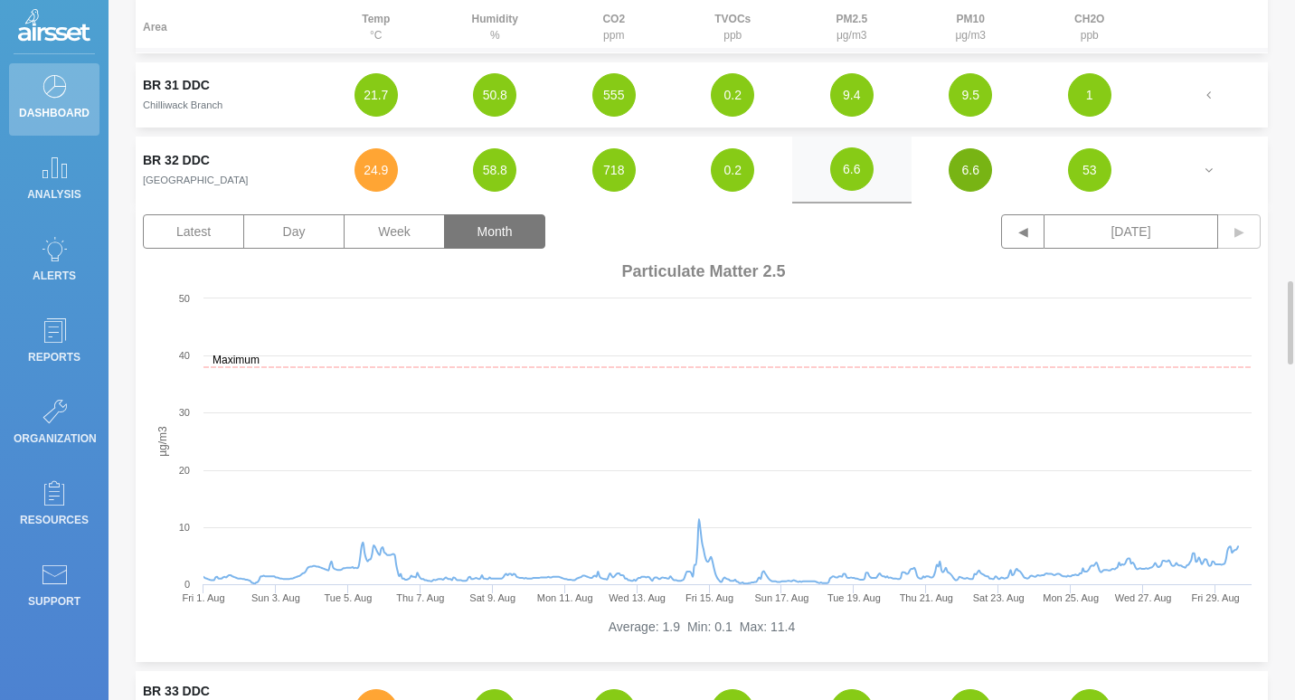
click at [972, 187] on button "6.6" at bounding box center [970, 169] width 43 height 43
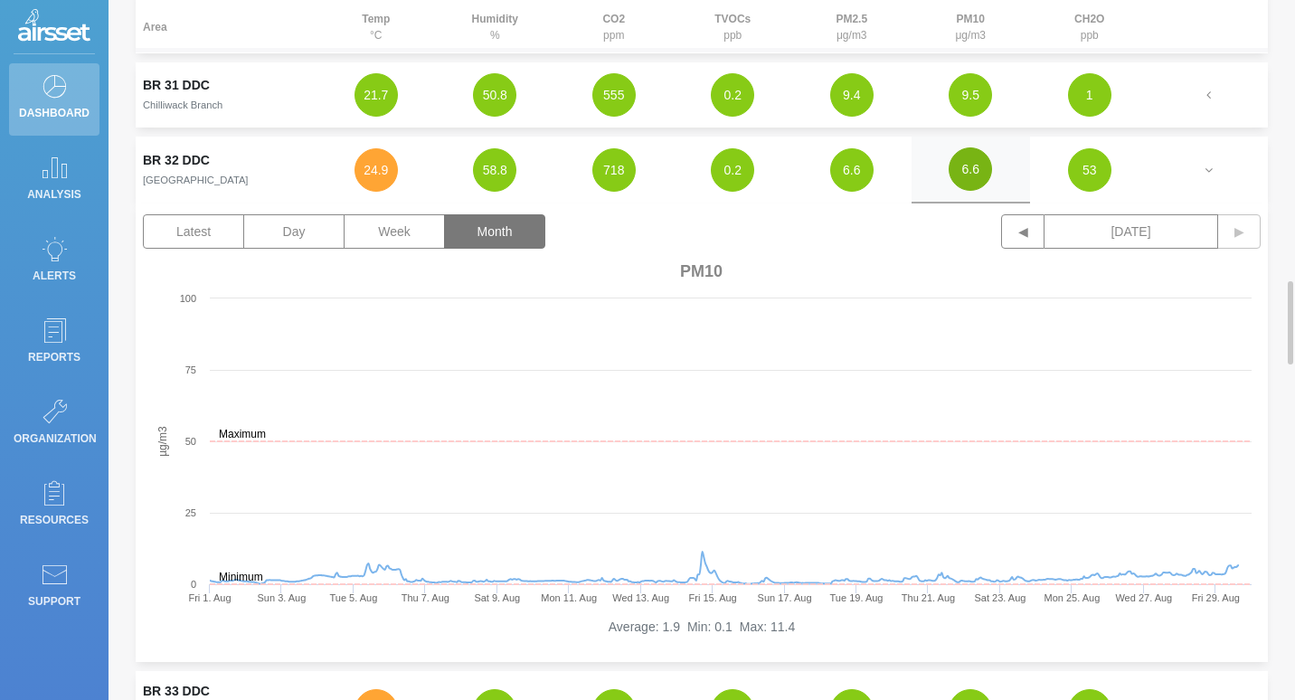
click at [967, 178] on button "6.6" at bounding box center [970, 168] width 43 height 43
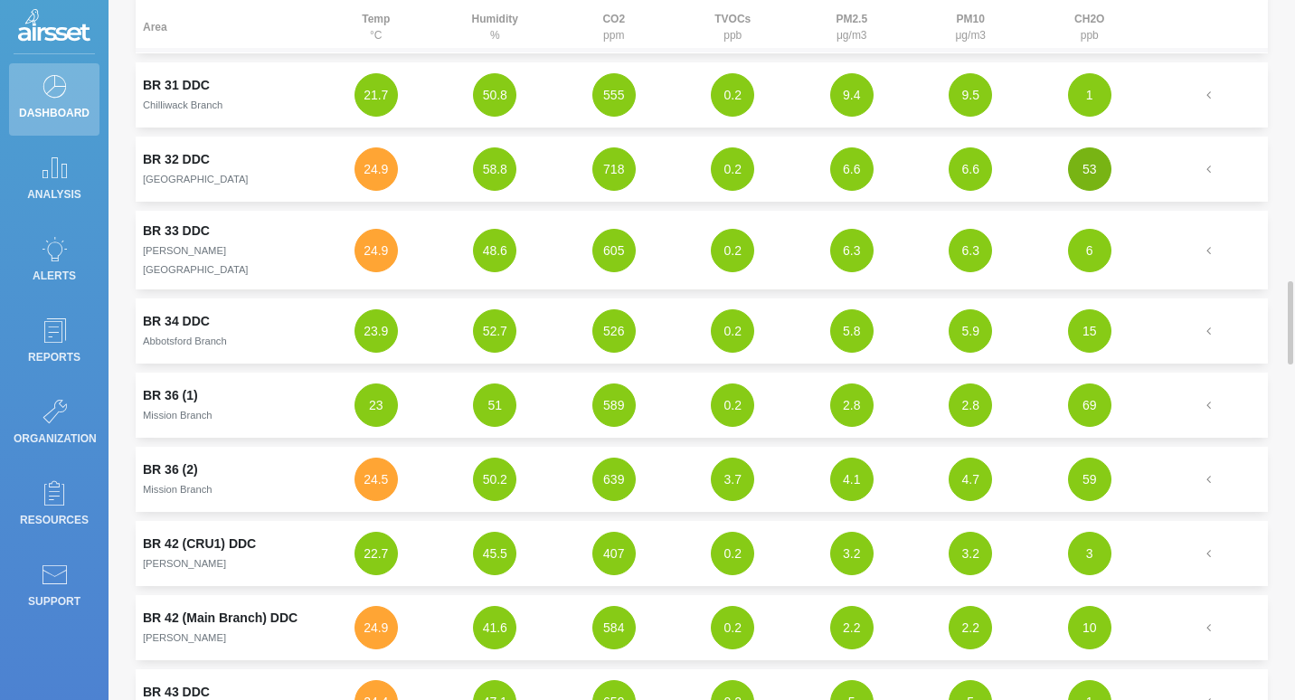
click at [1098, 175] on button "53" at bounding box center [1089, 168] width 43 height 43
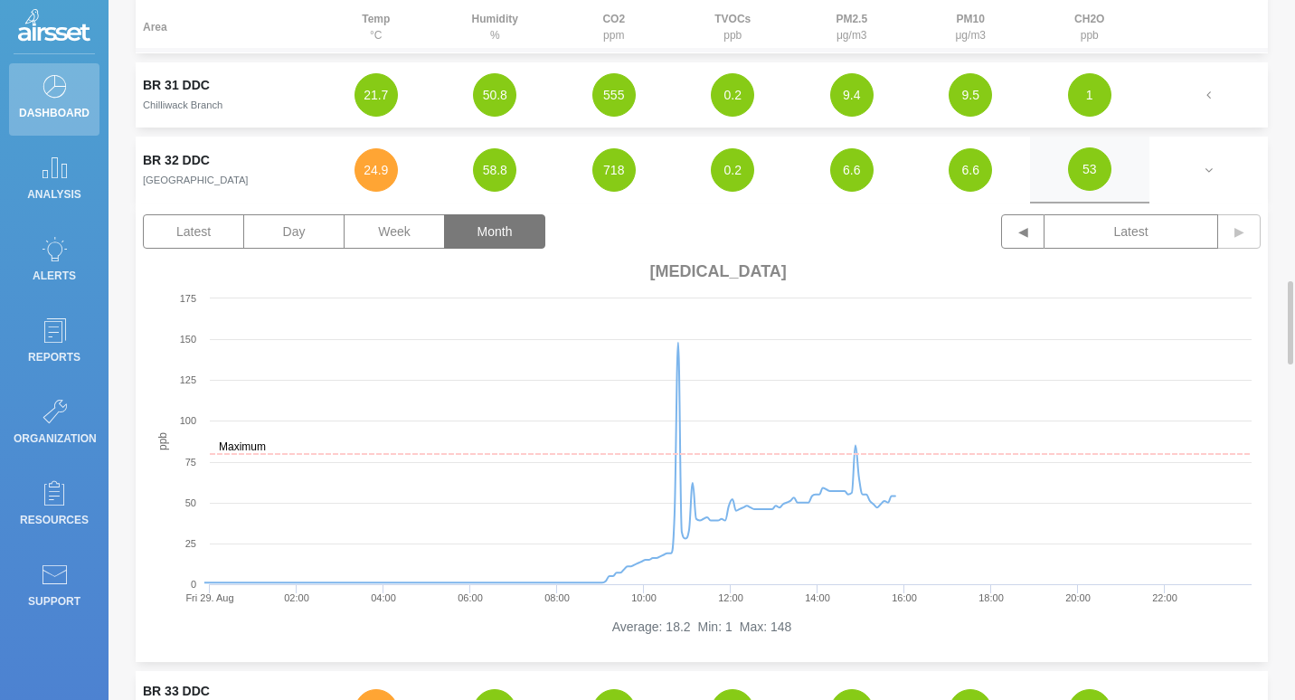
click at [485, 237] on button "Month" at bounding box center [494, 231] width 101 height 34
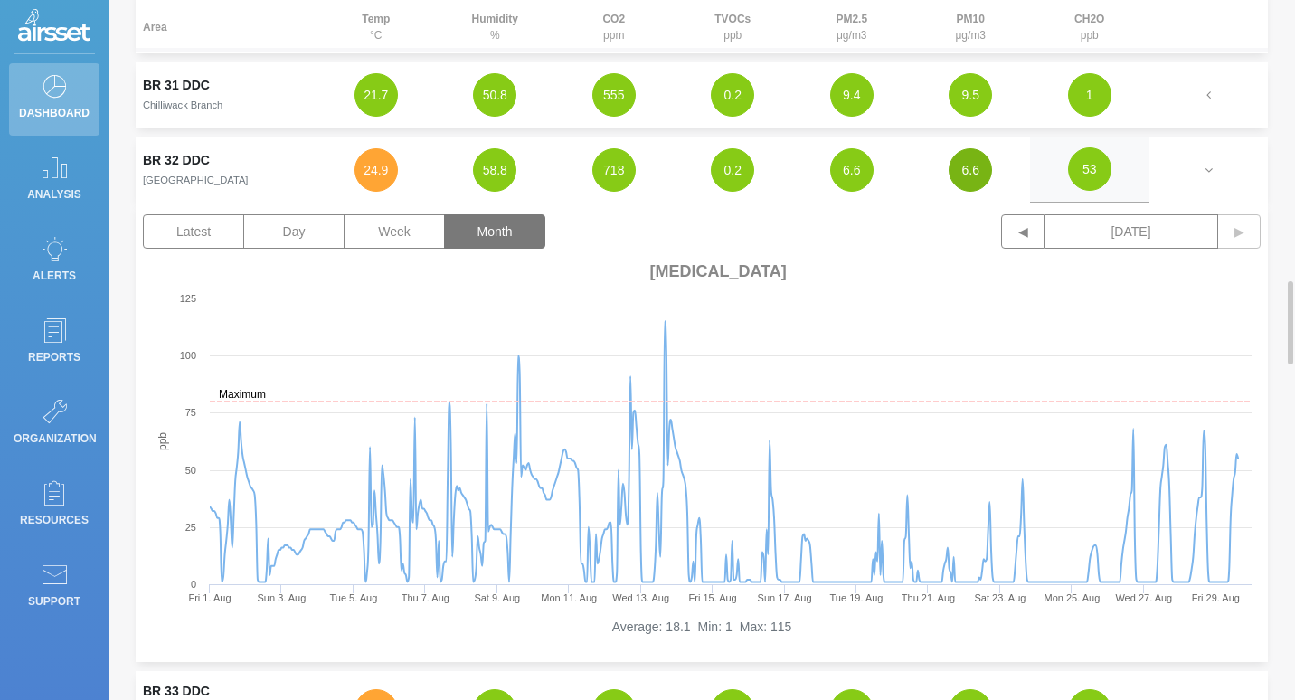
click at [961, 171] on button "6.6" at bounding box center [970, 169] width 43 height 43
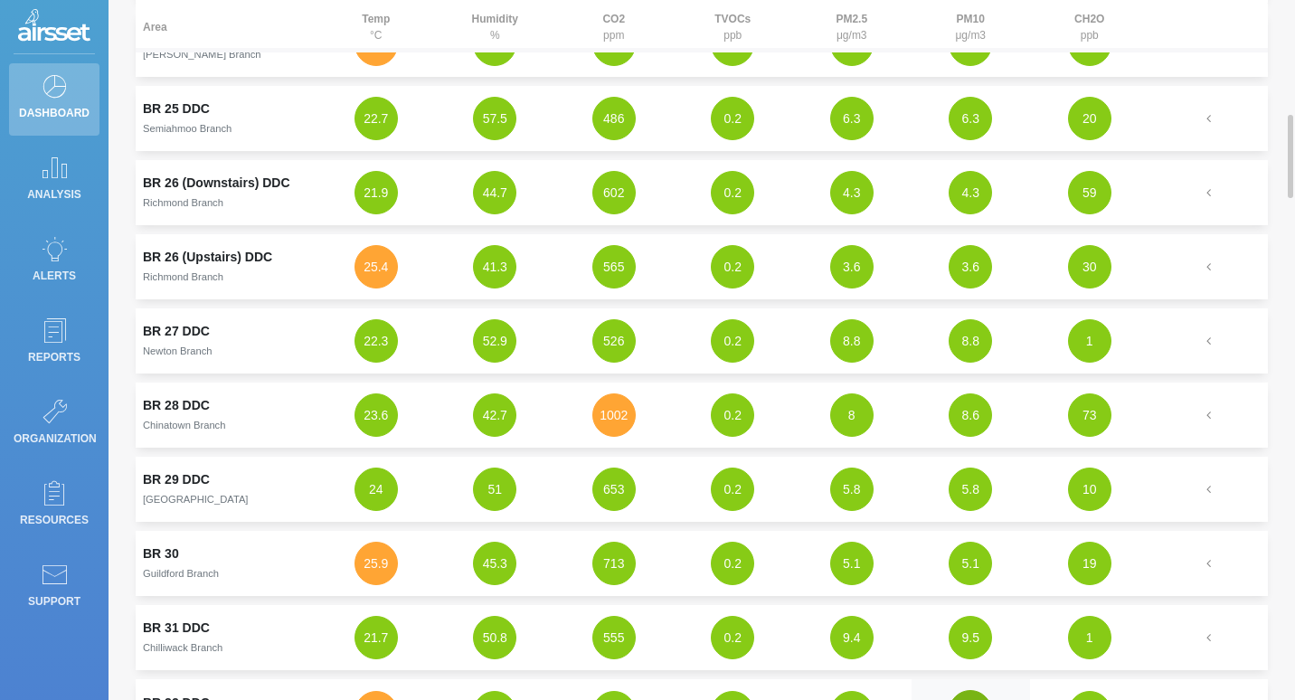
scroll to position [1719, 0]
